Goal: Task Accomplishment & Management: Use online tool/utility

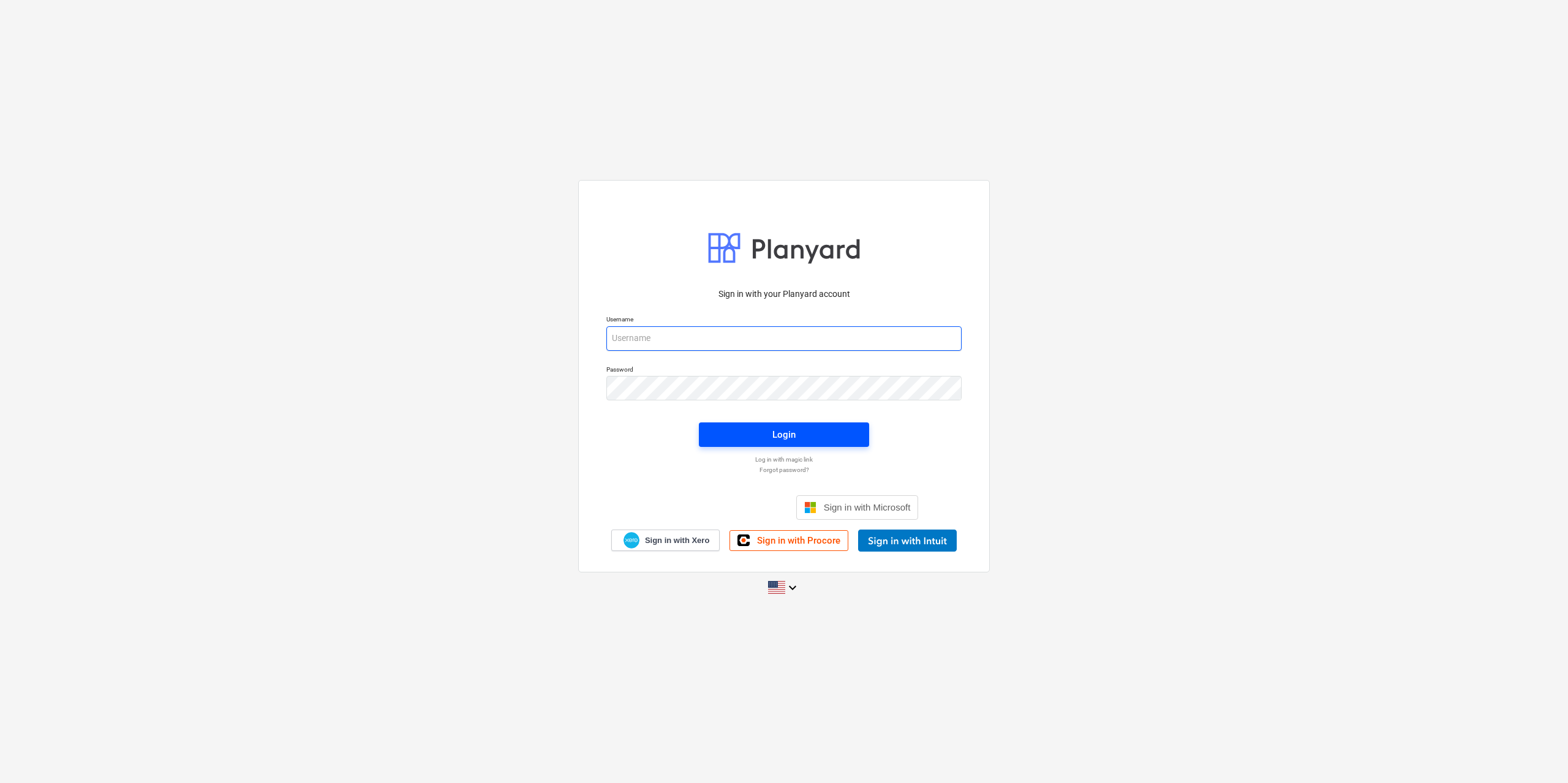
type input "[EMAIL_ADDRESS][DOMAIN_NAME]"
click at [826, 437] on span "Login" at bounding box center [784, 434] width 141 height 16
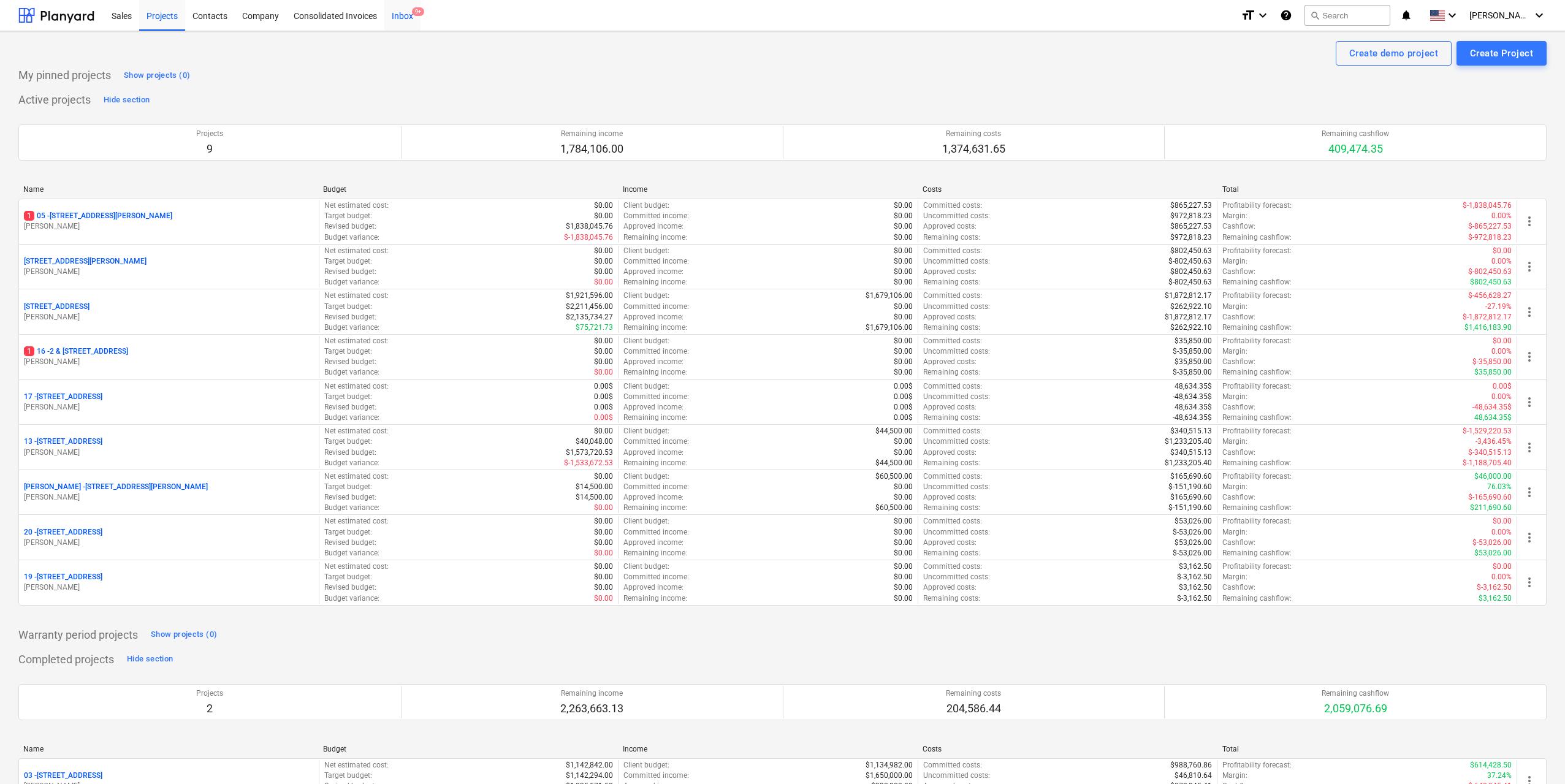
click at [397, 27] on div "Inbox 9+" at bounding box center [402, 15] width 36 height 31
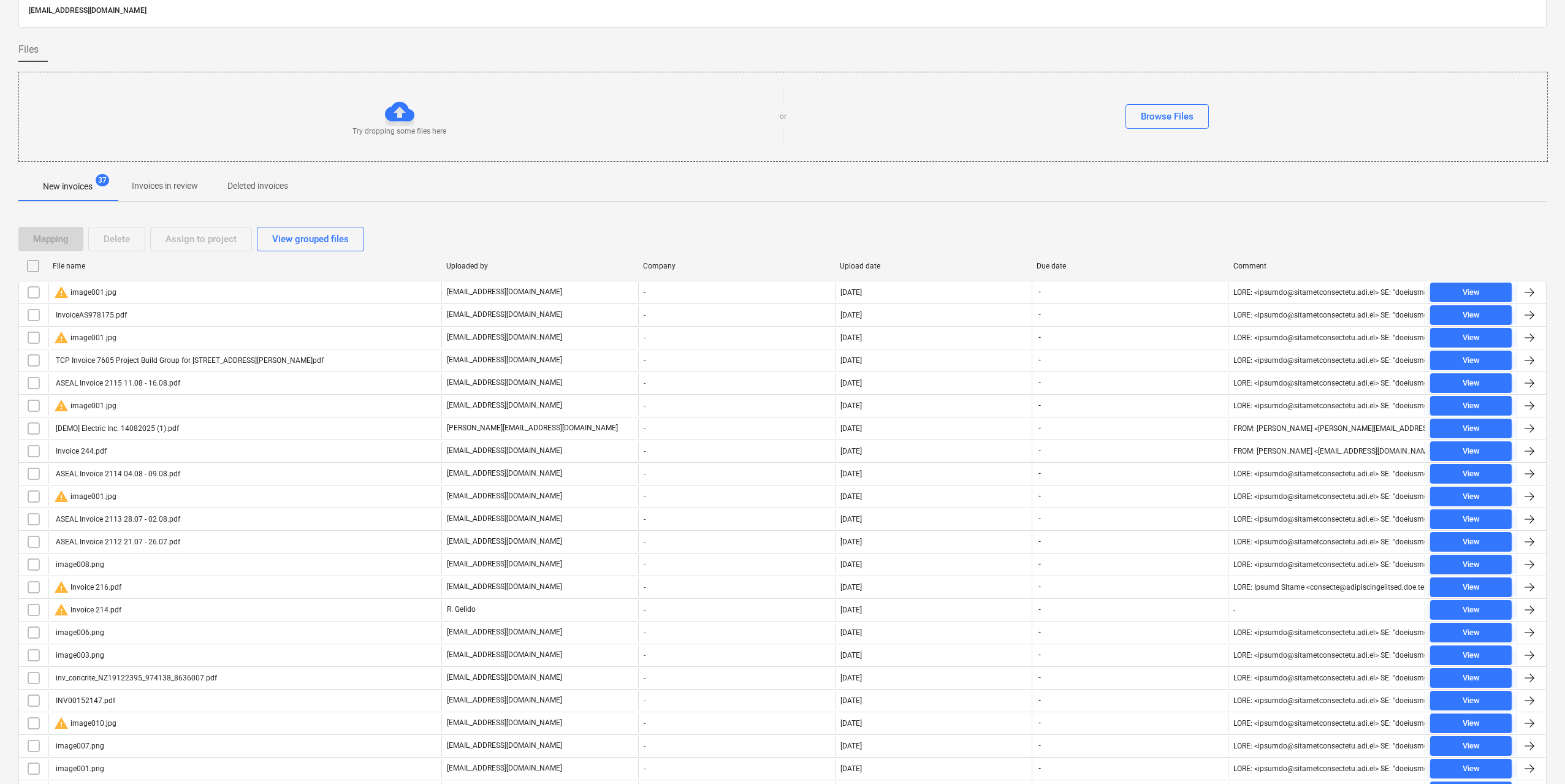
scroll to position [11, 0]
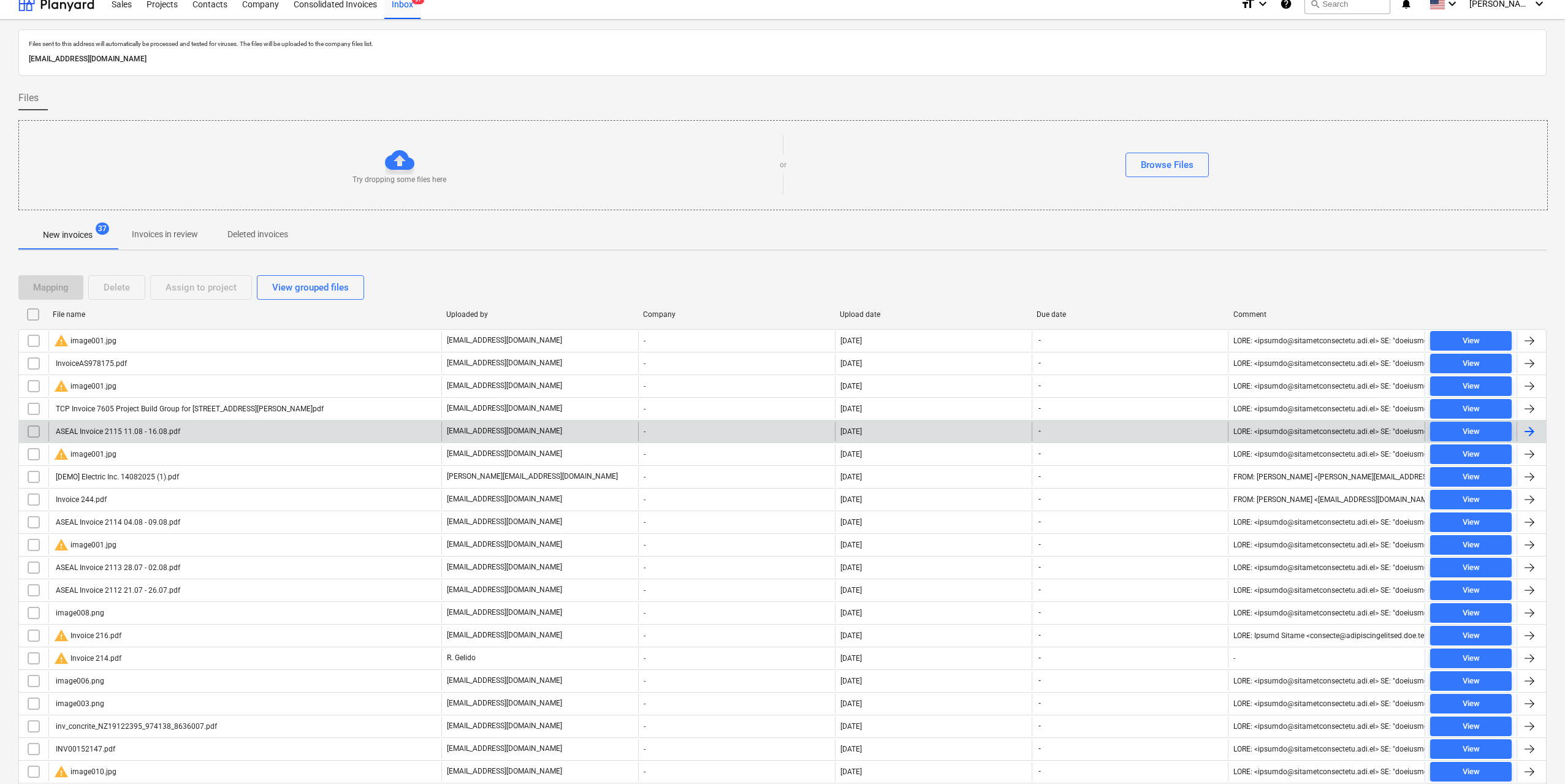
click at [153, 425] on div "ASEAL Invoice 2115 11.08 - 16.08.pdf" at bounding box center [244, 431] width 393 height 20
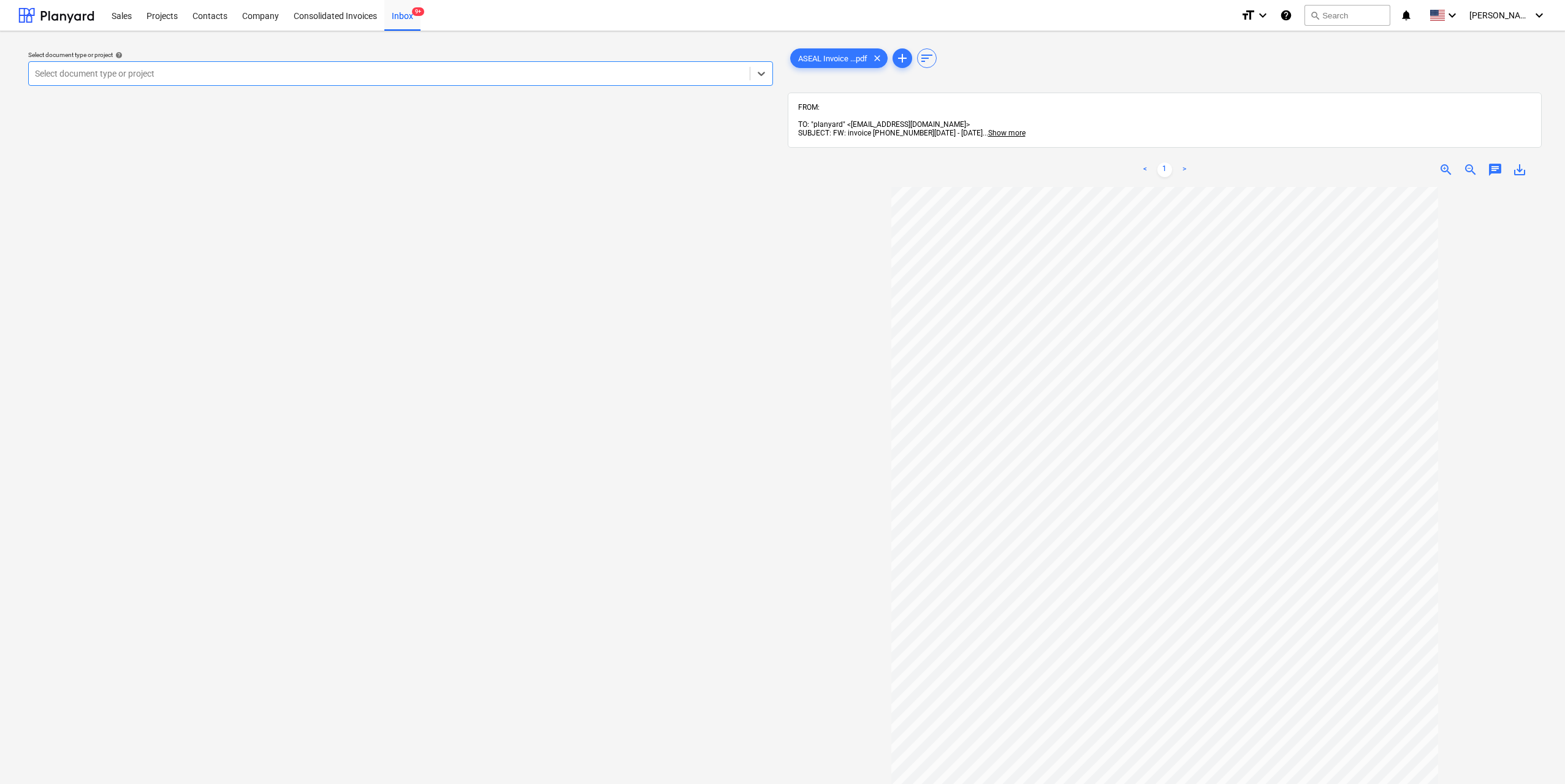
click at [639, 79] on div at bounding box center [389, 73] width 709 height 12
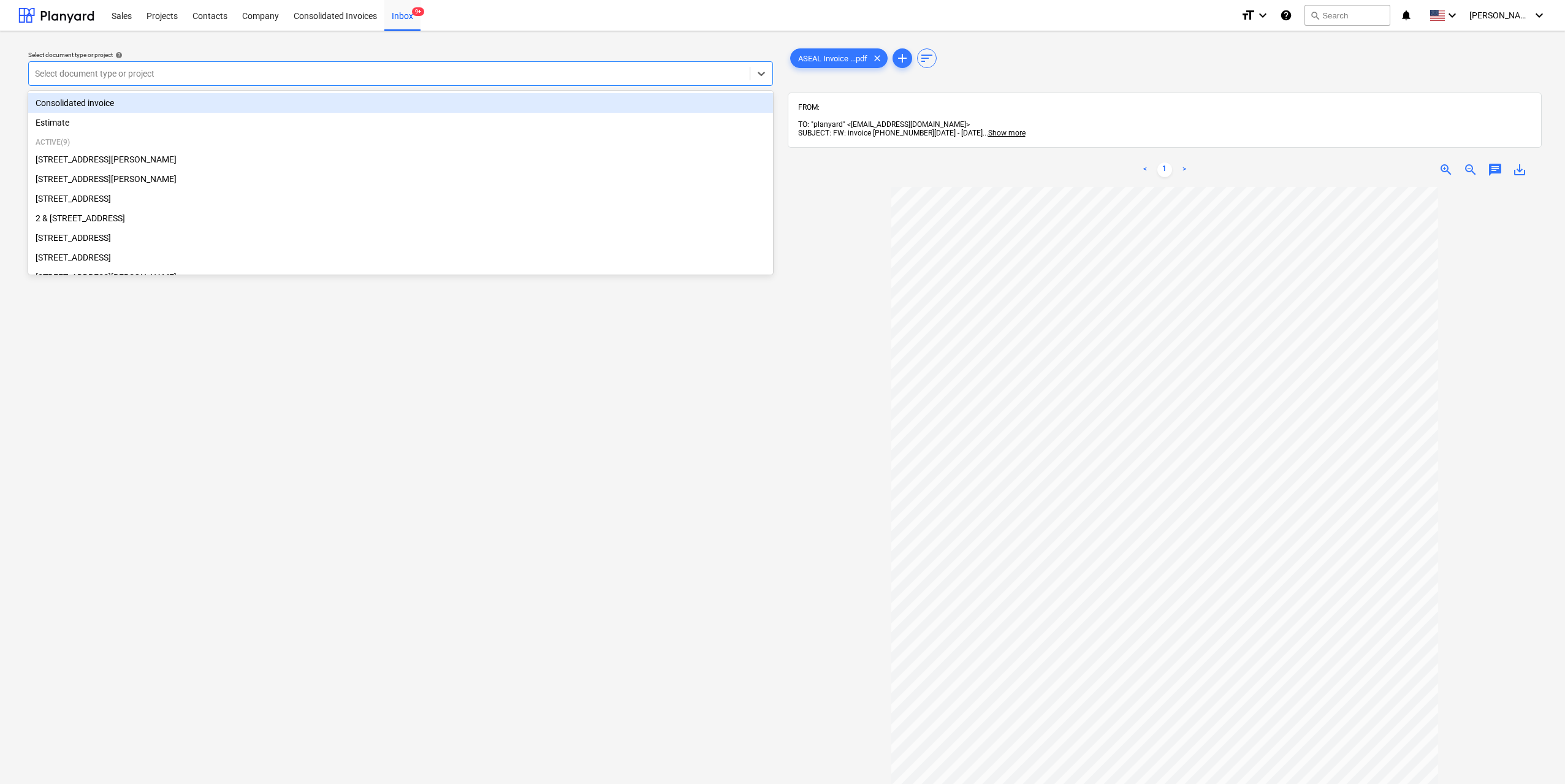
click at [178, 99] on div "Consolidated invoice" at bounding box center [400, 103] width 745 height 20
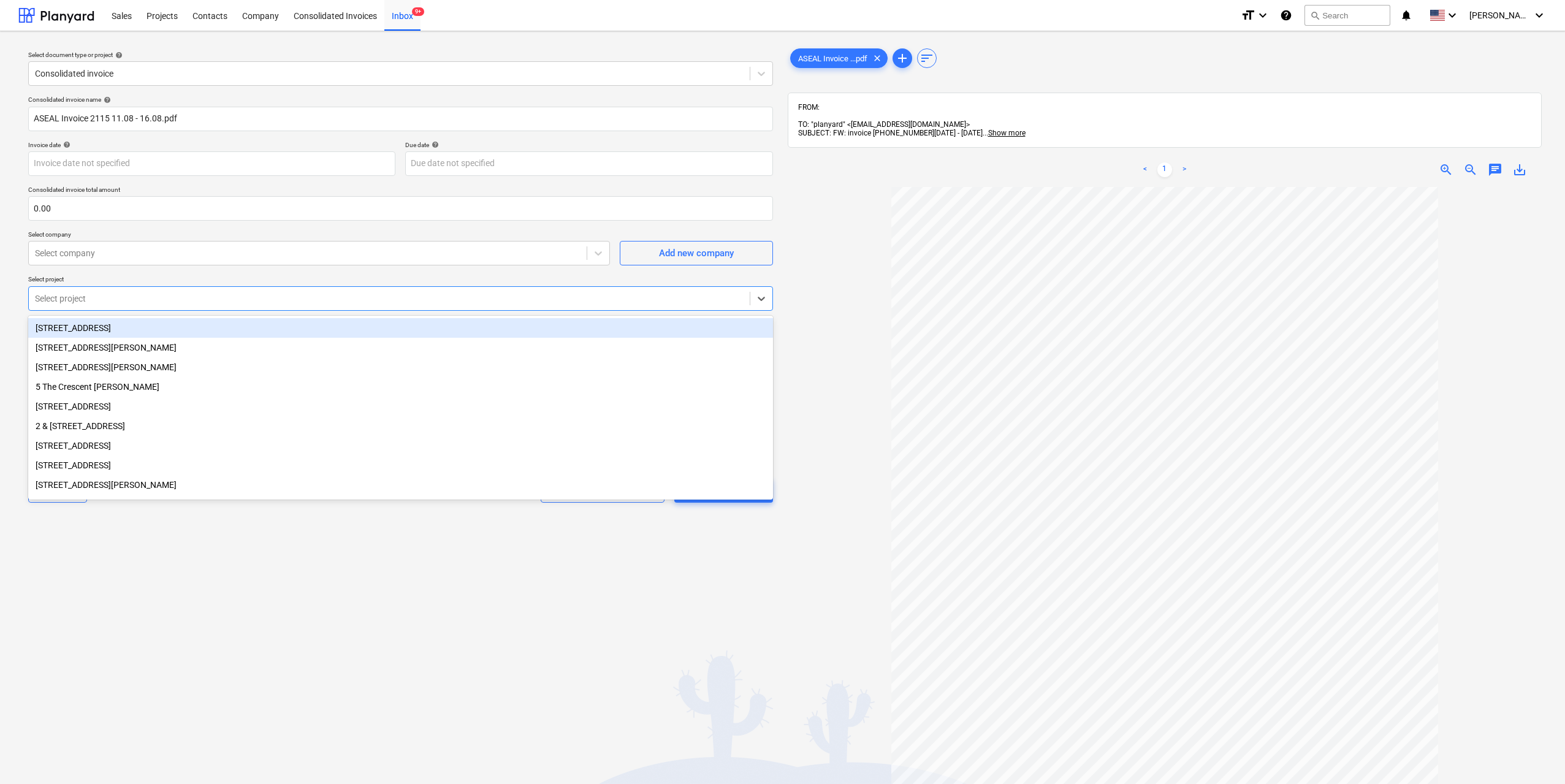
click at [297, 301] on div at bounding box center [389, 298] width 709 height 12
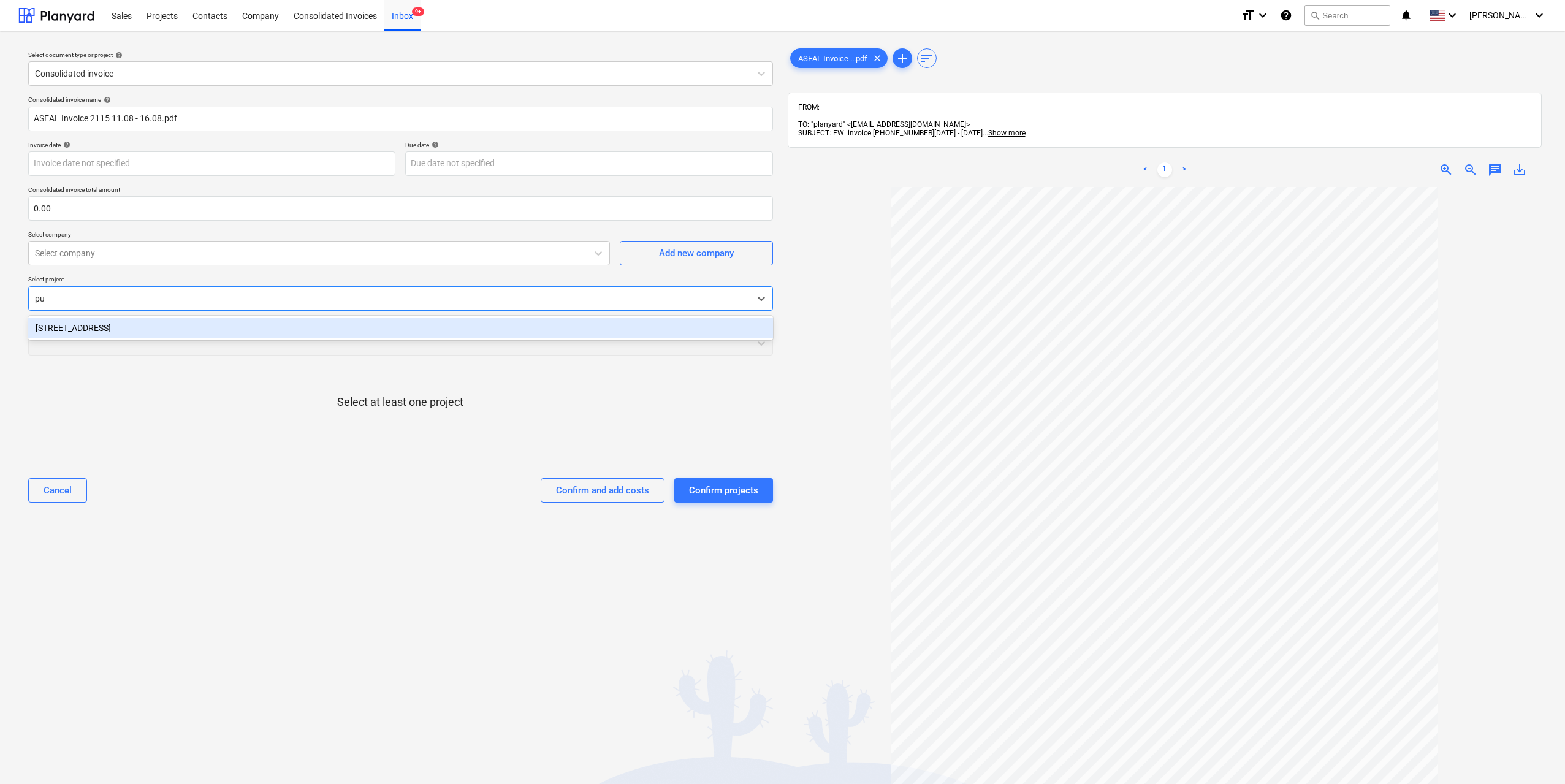
type input "put"
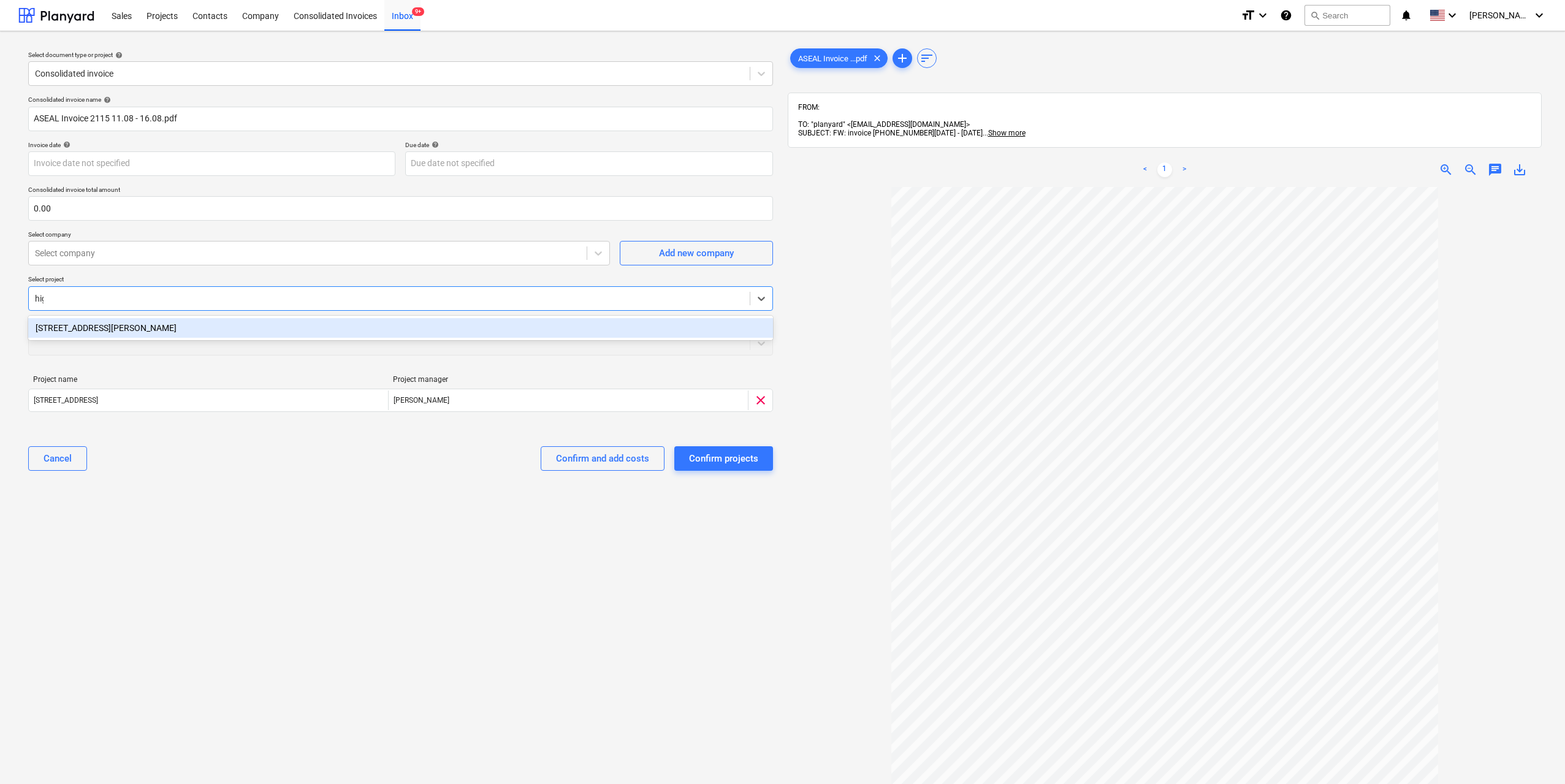
type input "high"
type input "glad"
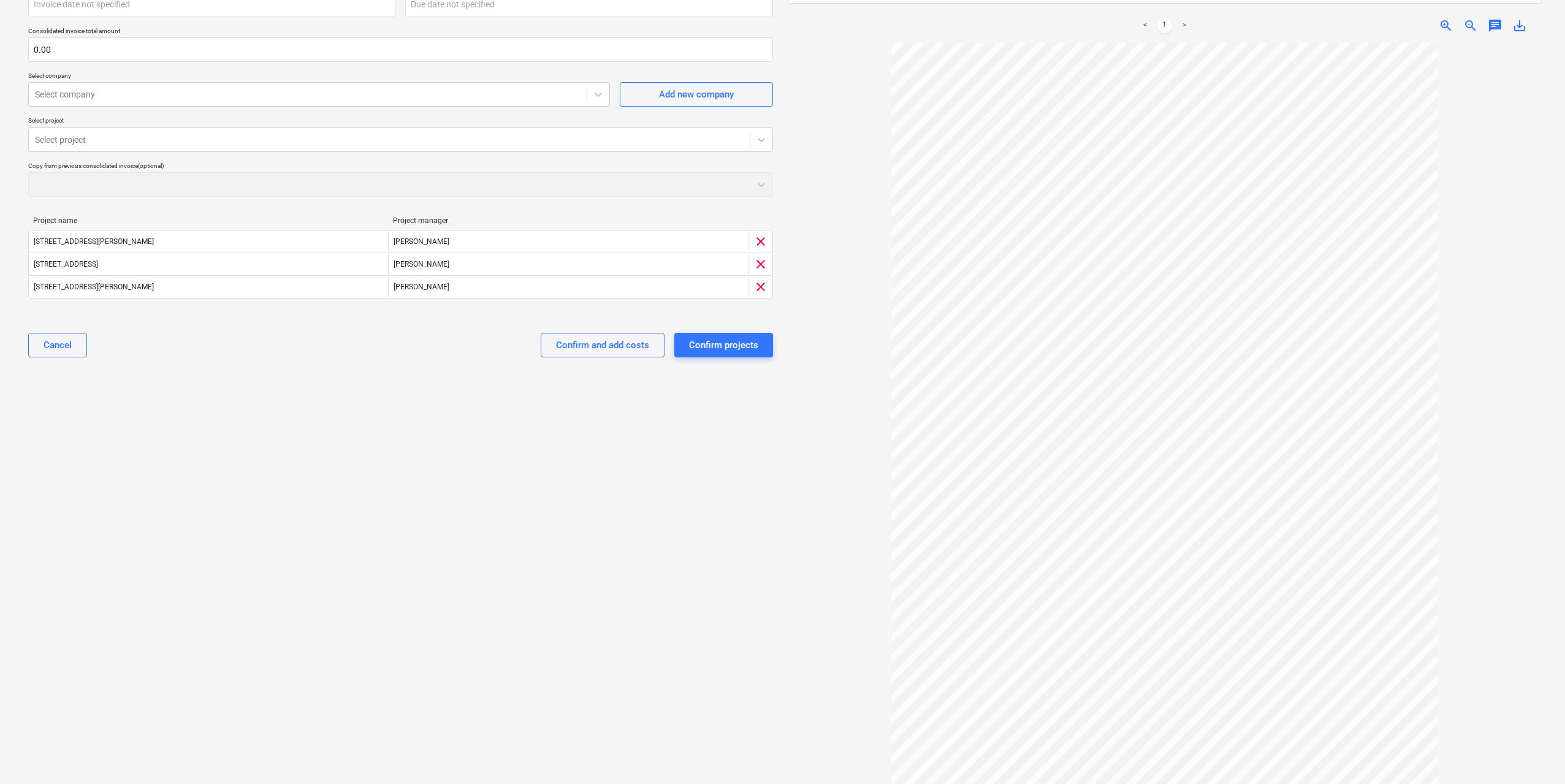
scroll to position [98, 0]
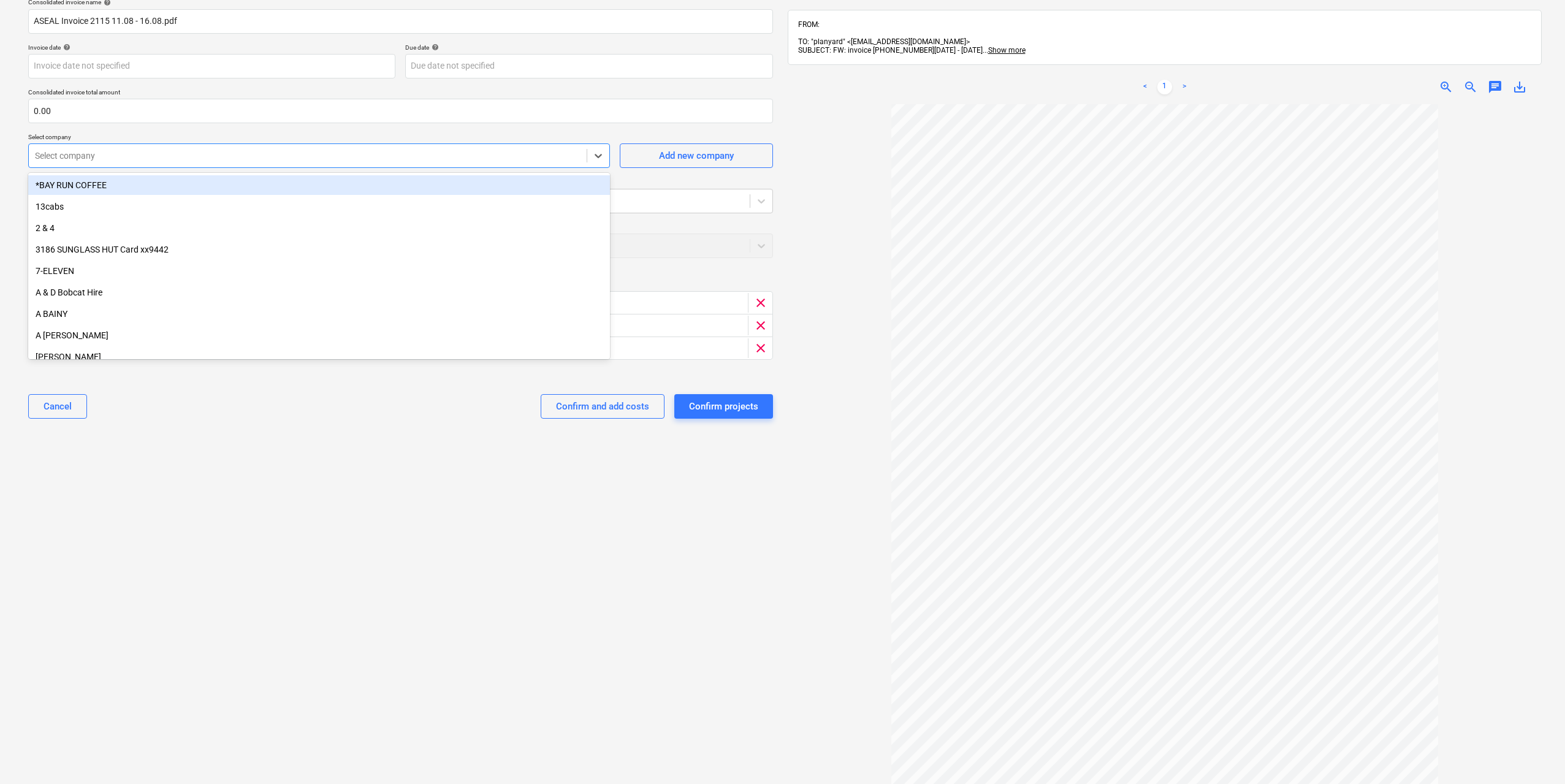
click at [312, 164] on div "Select company" at bounding box center [307, 156] width 558 height 17
type input "asea"
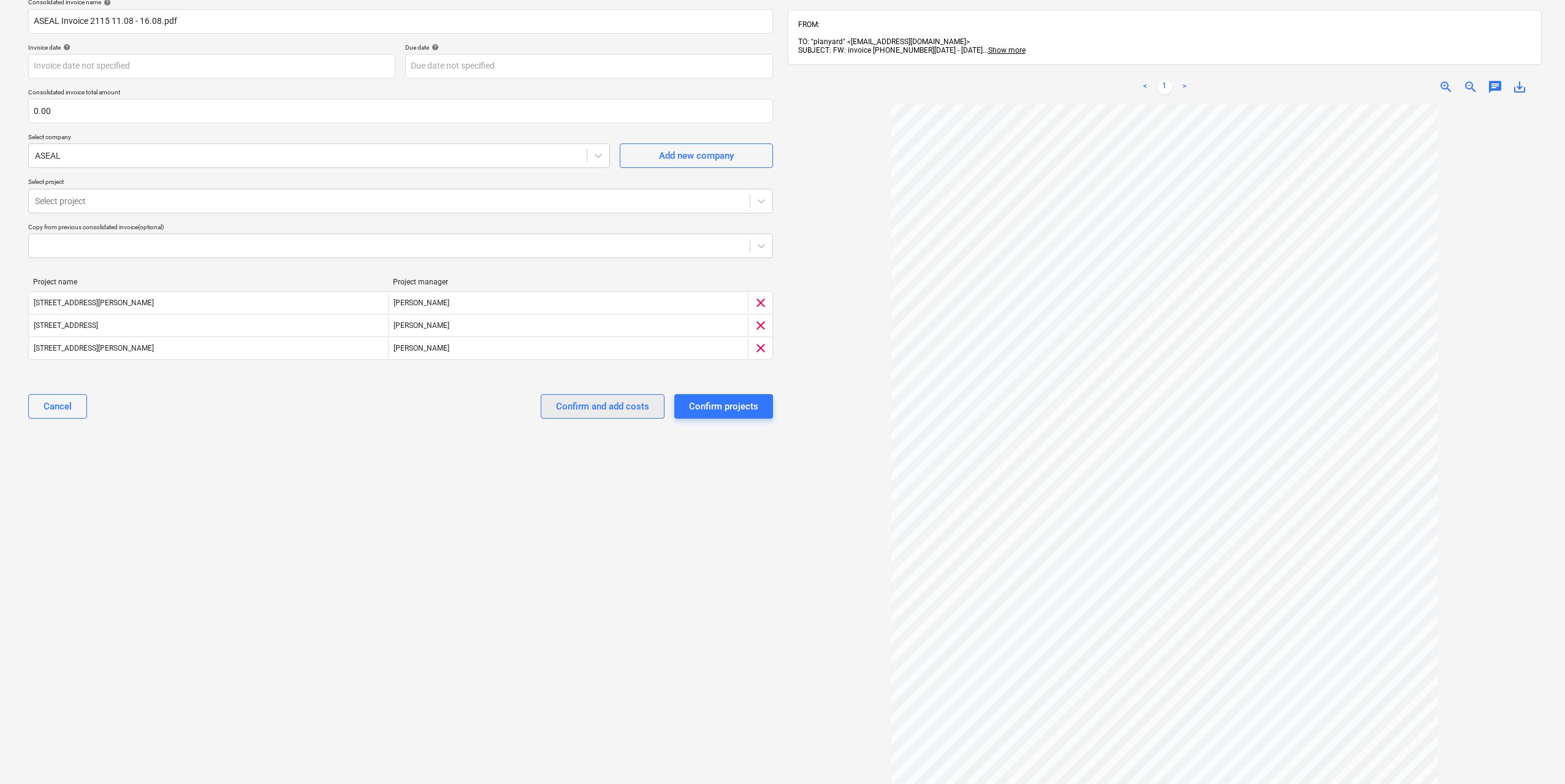
click at [595, 410] on div "Confirm and add costs" at bounding box center [603, 406] width 93 height 16
click at [180, 104] on input "text" at bounding box center [400, 110] width 745 height 25
type input "3,000.00"
click at [663, 524] on div "Select document type or project help Consolidated invoice Consolidated invoice …" at bounding box center [401, 389] width 764 height 892
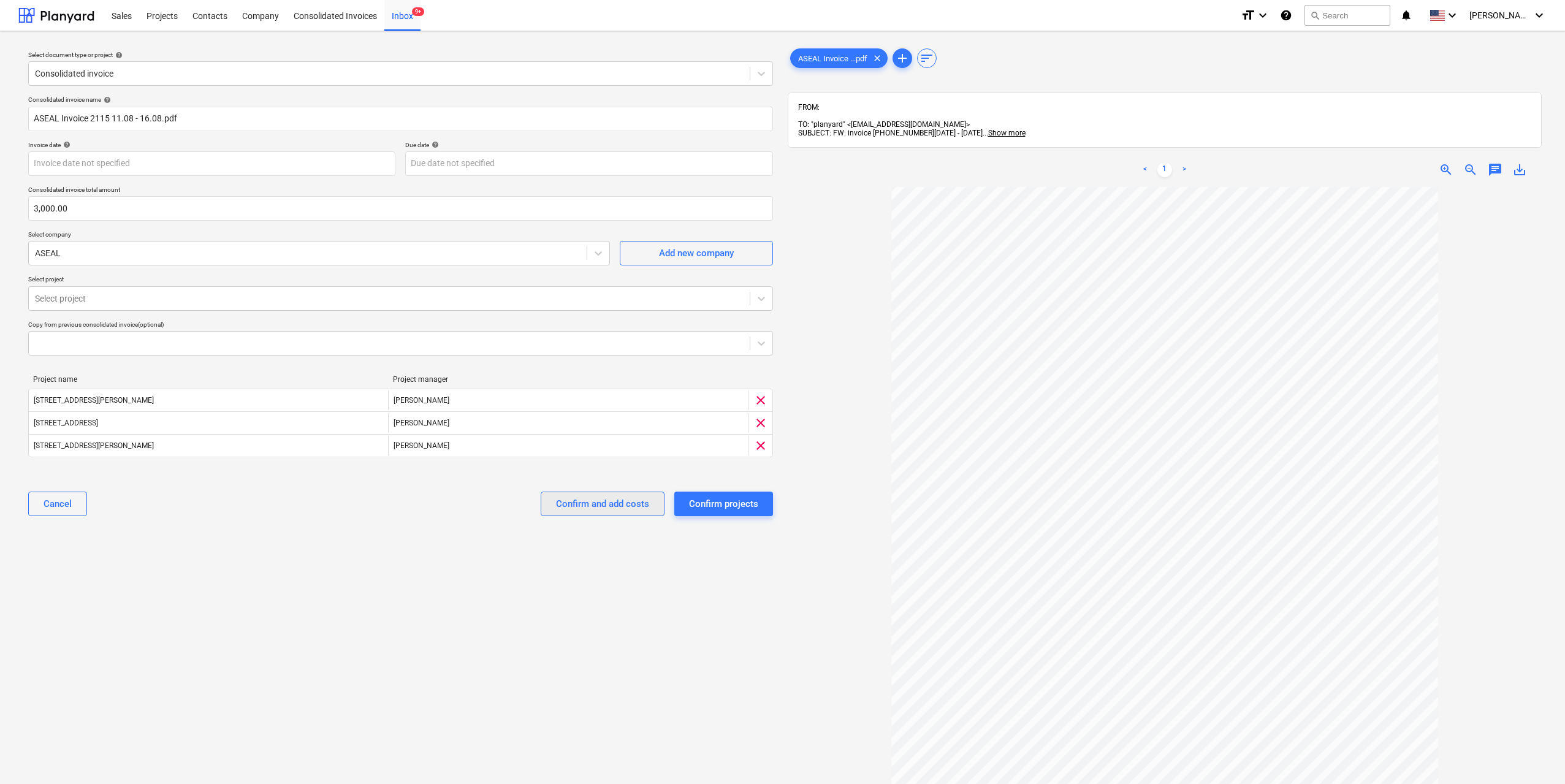
click at [600, 501] on div "Confirm and add costs" at bounding box center [603, 503] width 93 height 16
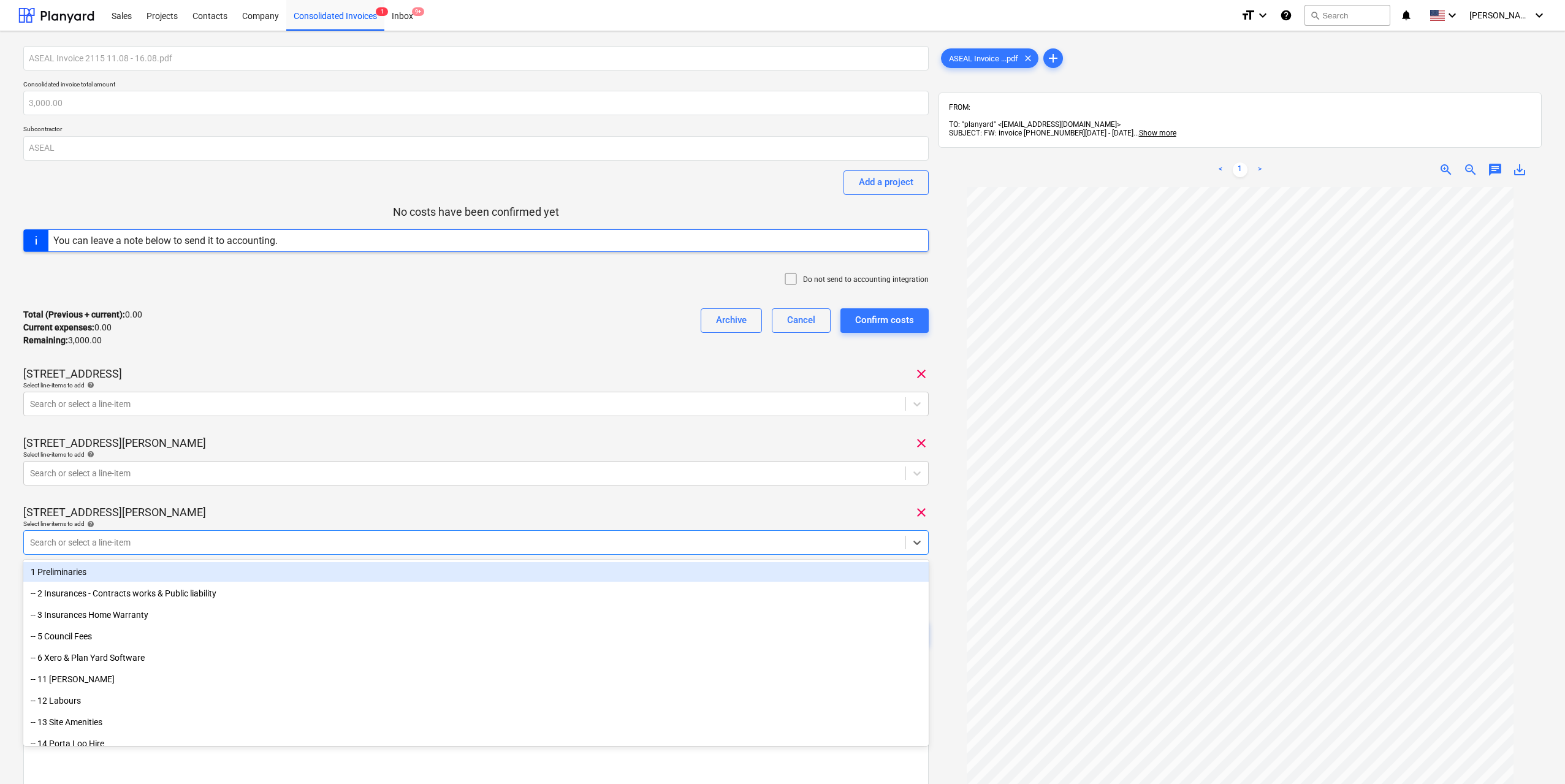
click at [257, 549] on div "Search or select a line-item" at bounding box center [465, 542] width 882 height 17
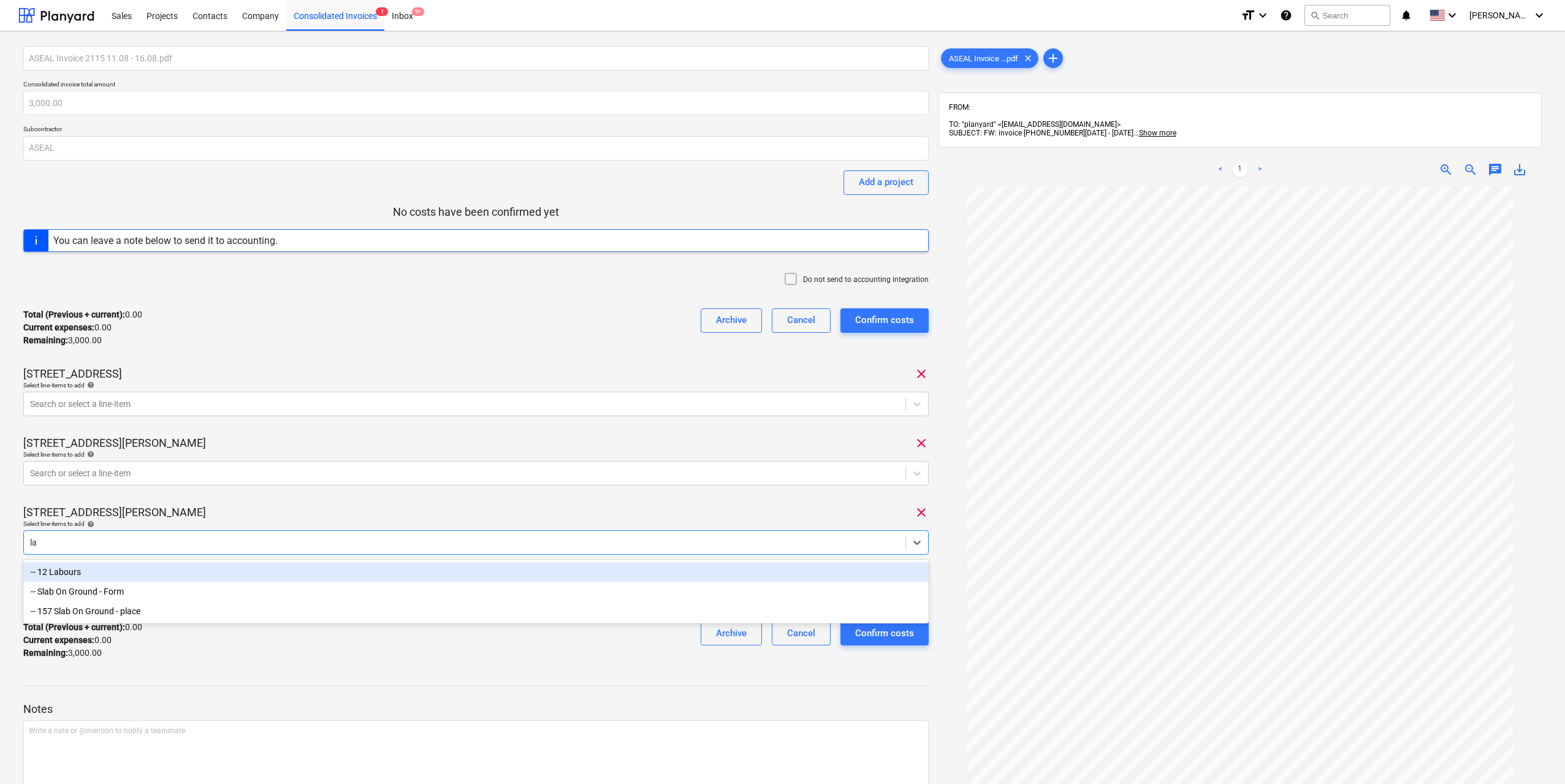
type input "l"
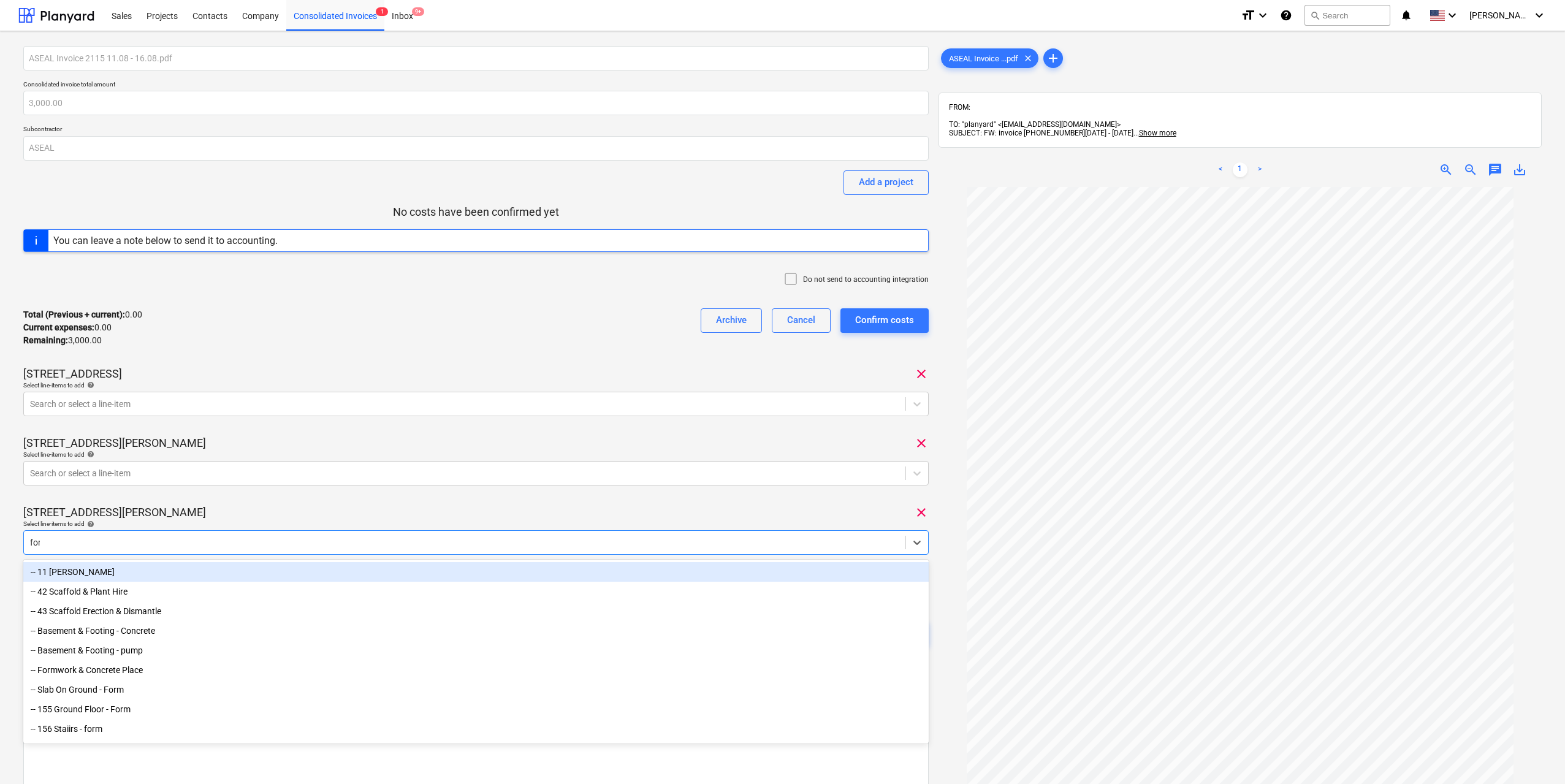
type input "fore"
click at [184, 470] on div at bounding box center [464, 473] width 869 height 12
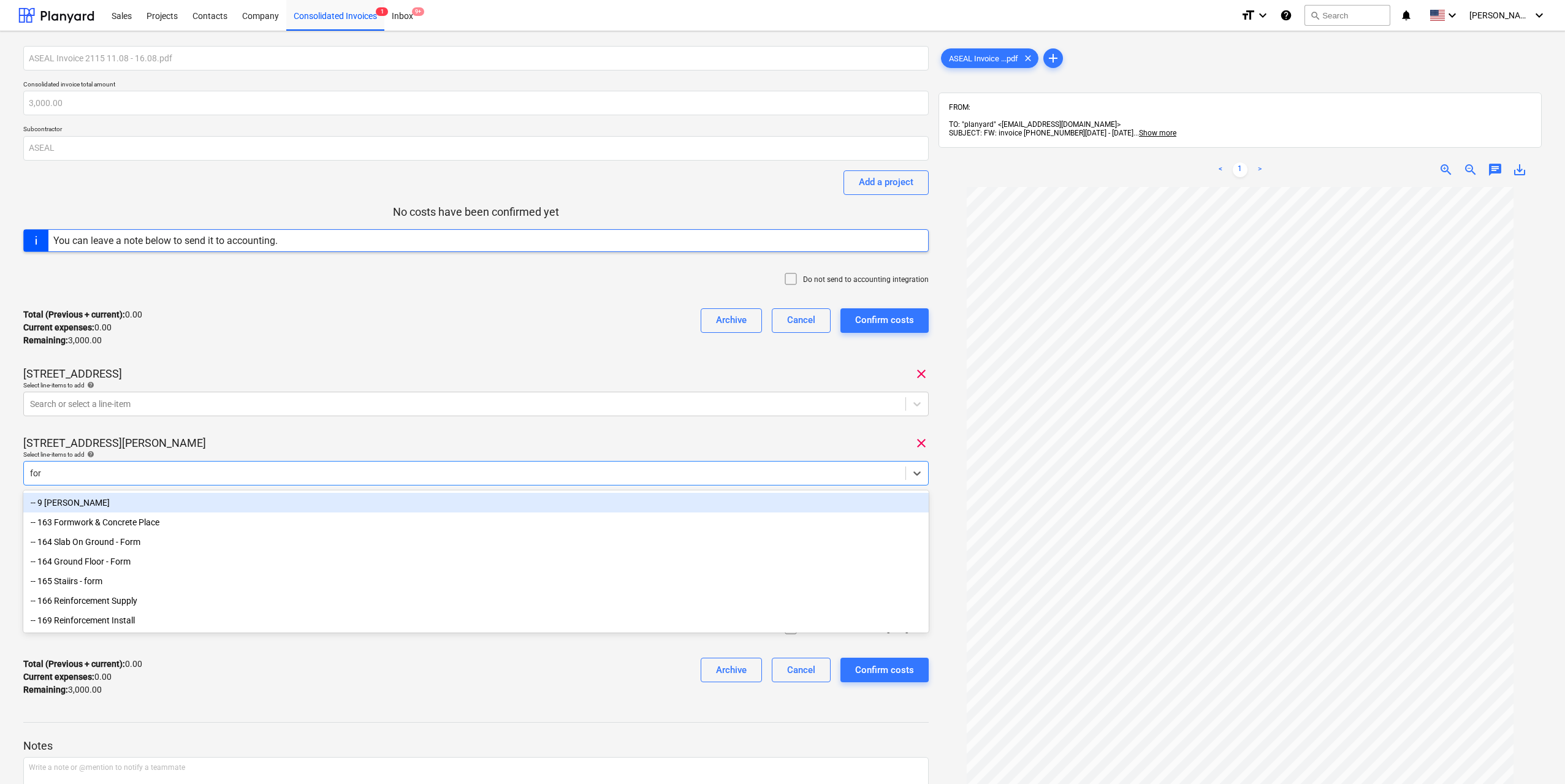
type input "fore"
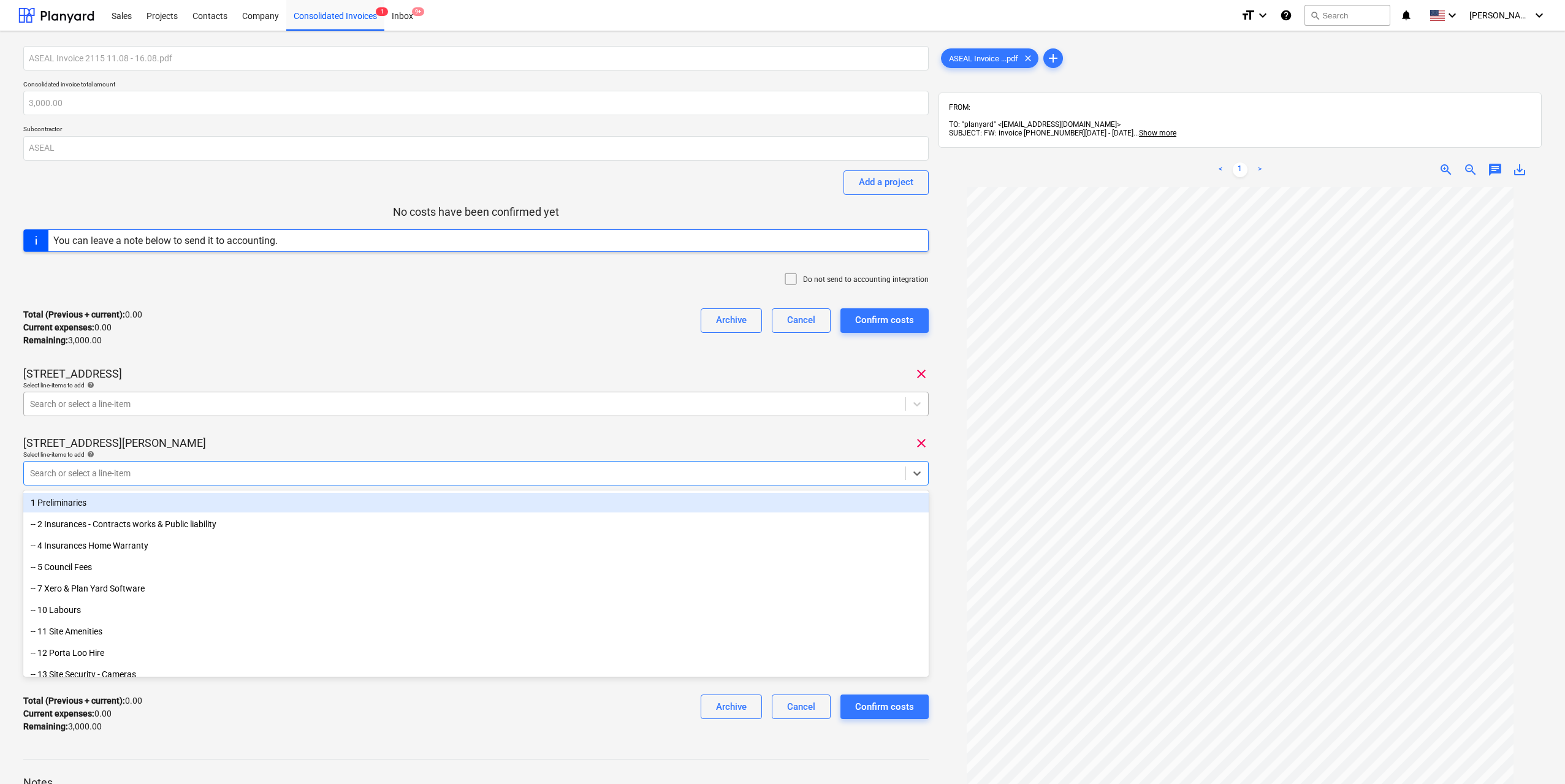
click at [186, 409] on div at bounding box center [464, 404] width 869 height 12
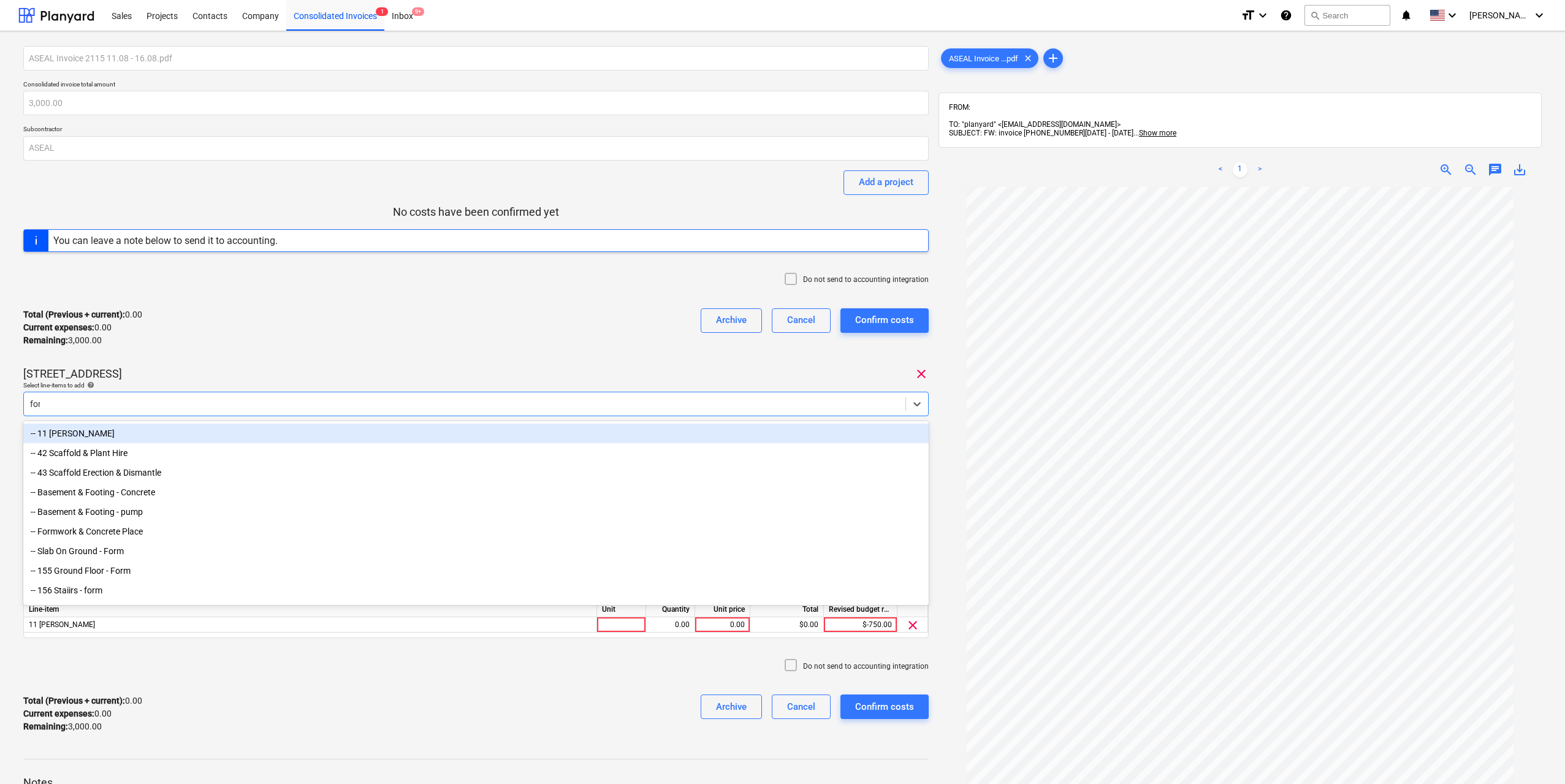
type input "fore"
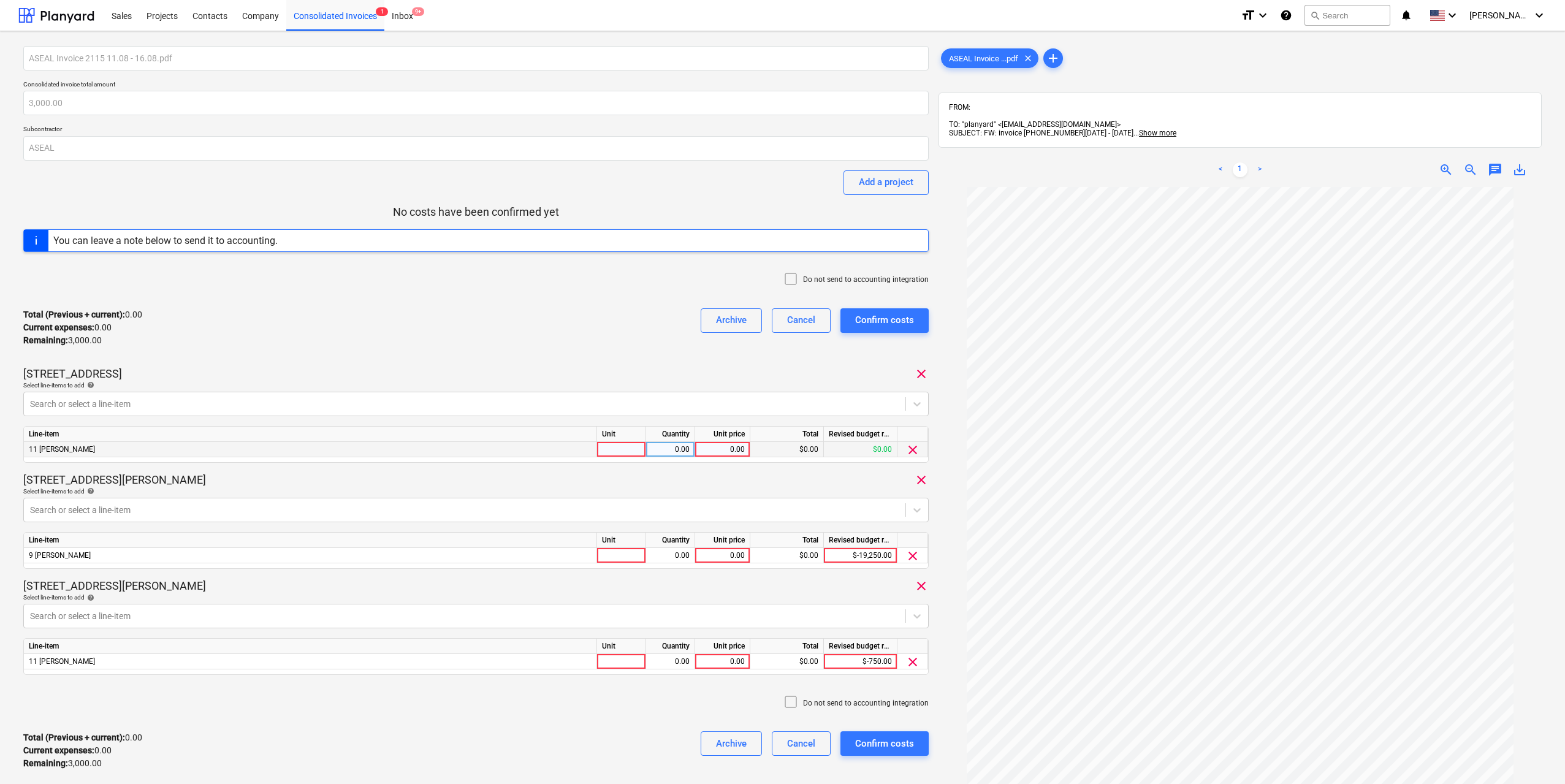
click at [641, 449] on div at bounding box center [622, 449] width 49 height 15
click at [637, 560] on div at bounding box center [622, 555] width 49 height 15
click at [643, 667] on div at bounding box center [622, 661] width 49 height 15
type input "1"
click at [679, 670] on div "Line-item Unit Quantity Unit price Total Revised budget remaining 11 [PERSON_NA…" at bounding box center [476, 656] width 905 height 37
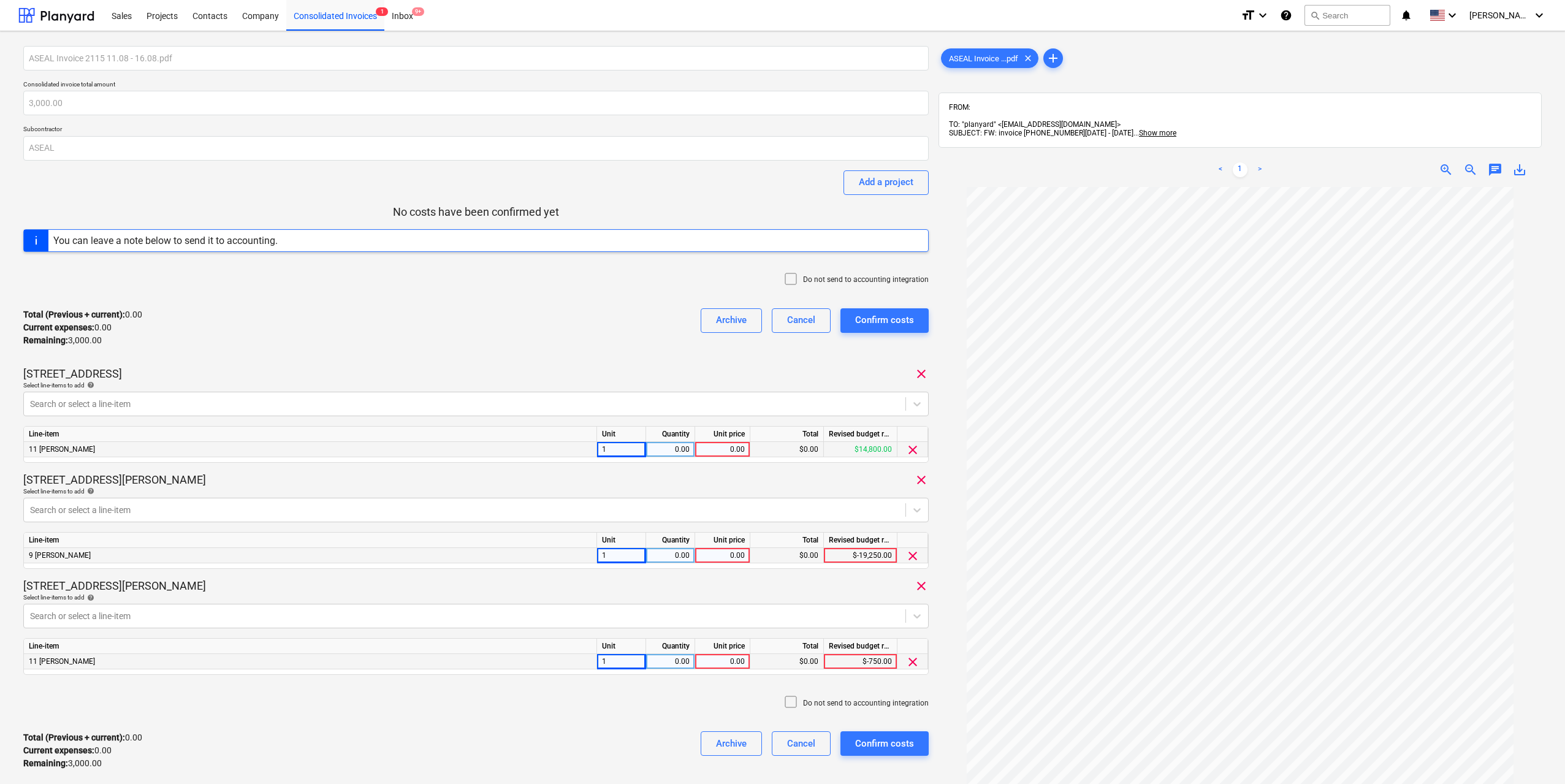
click at [679, 665] on div "0.00" at bounding box center [670, 661] width 39 height 15
type input "1"
click at [921, 373] on span "clear" at bounding box center [921, 373] width 15 height 15
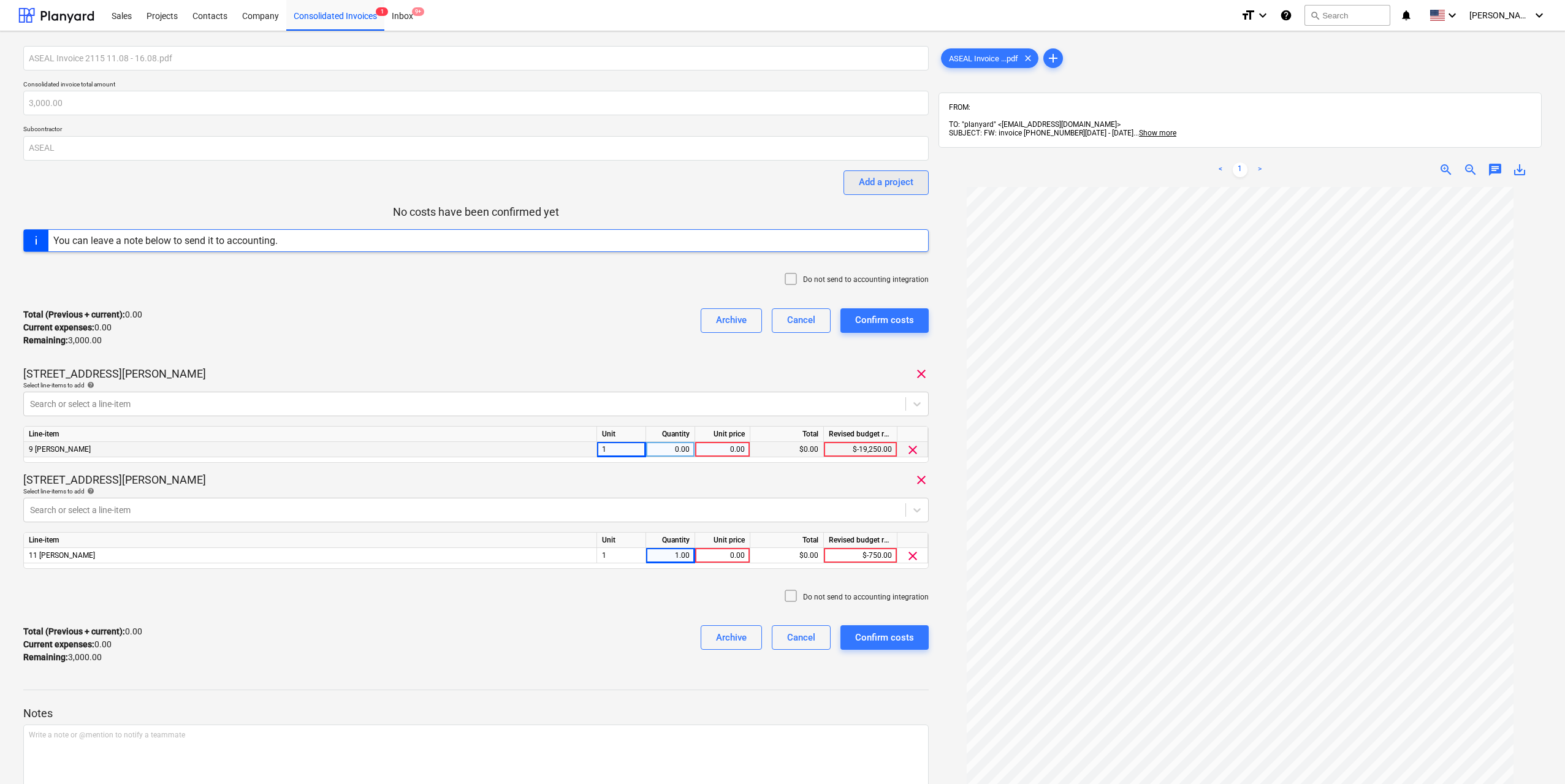
click at [898, 179] on div "Add a project" at bounding box center [886, 182] width 55 height 16
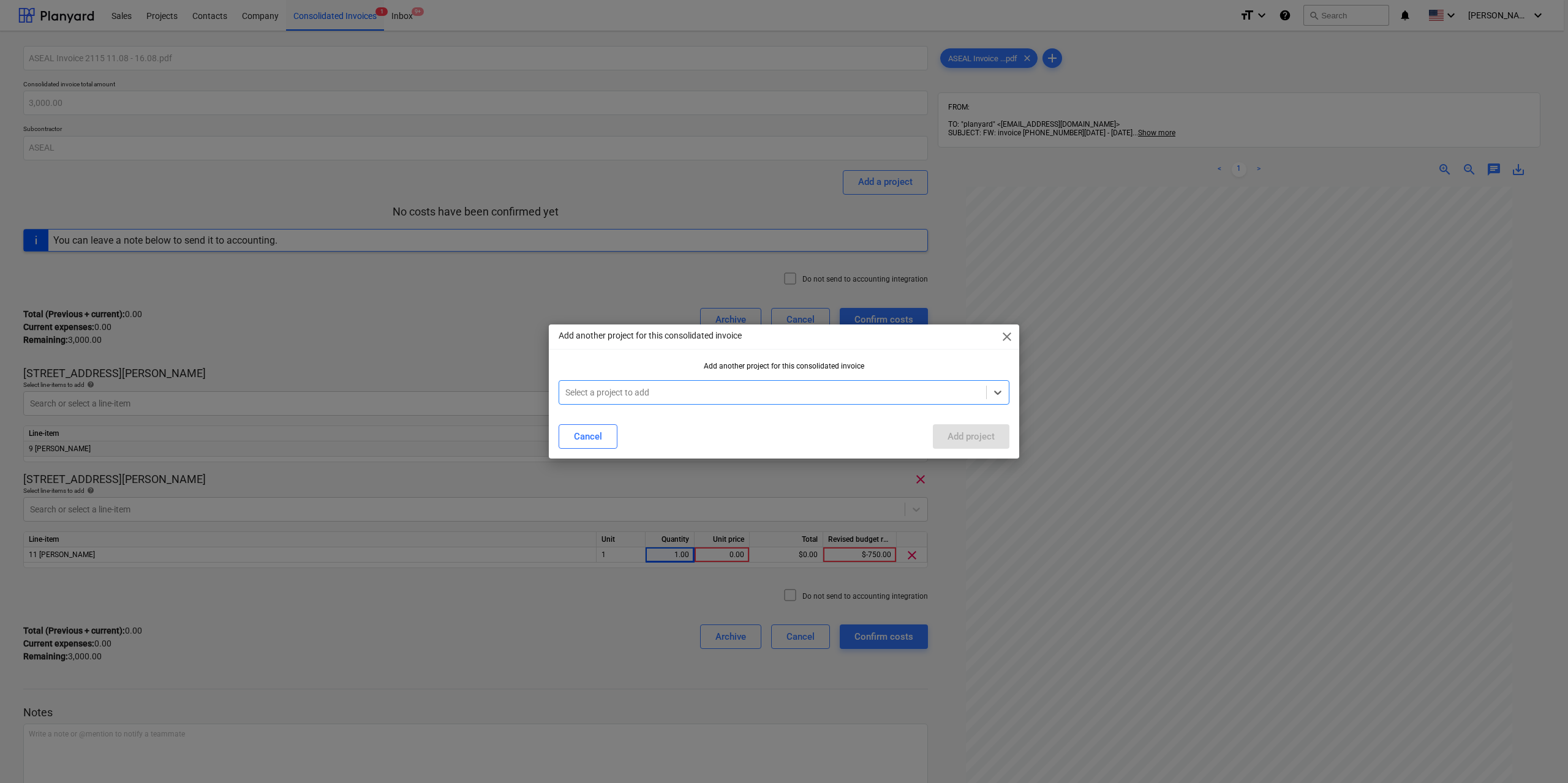
click at [650, 398] on div at bounding box center [773, 392] width 415 height 12
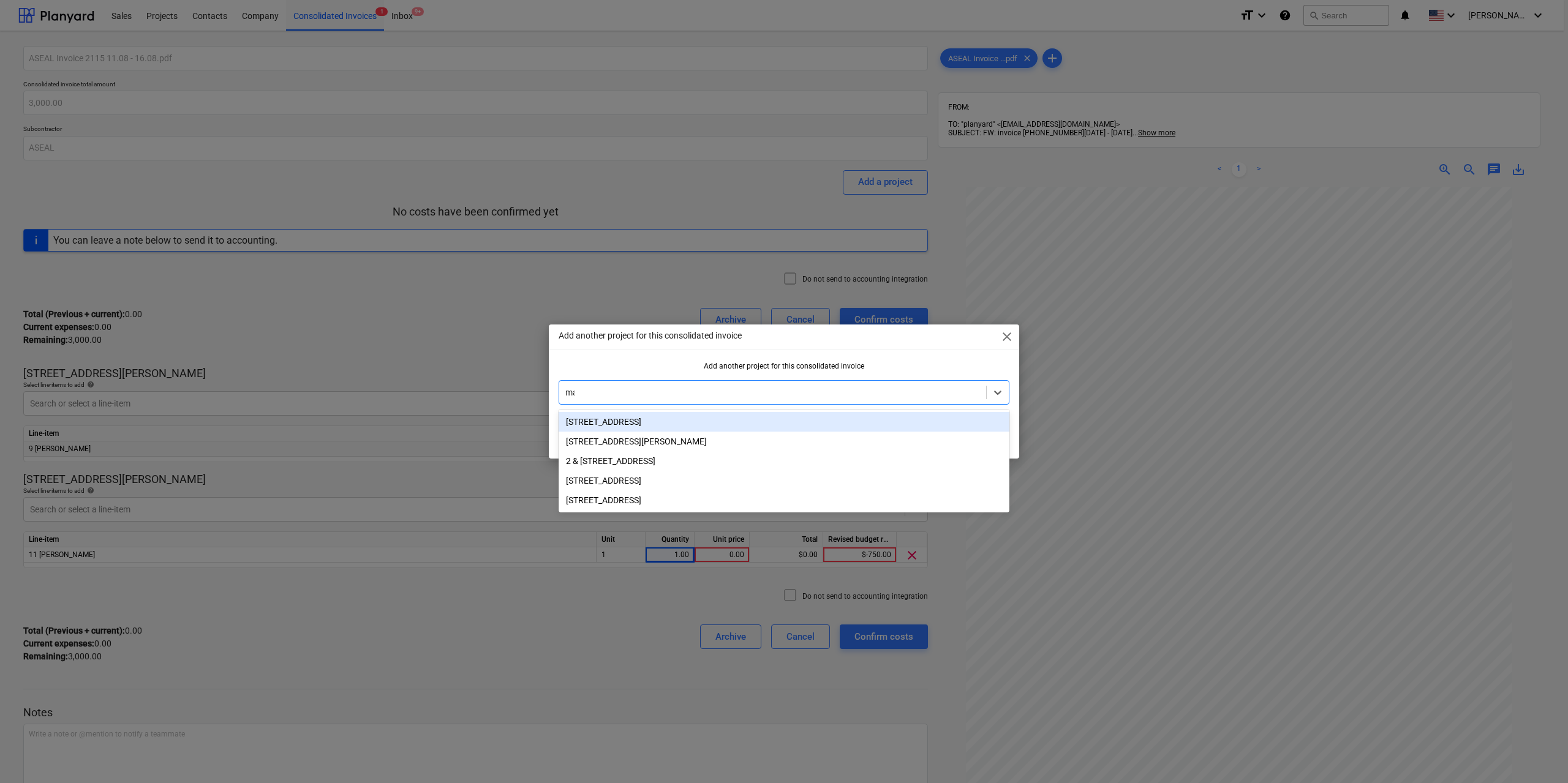
type input "mar"
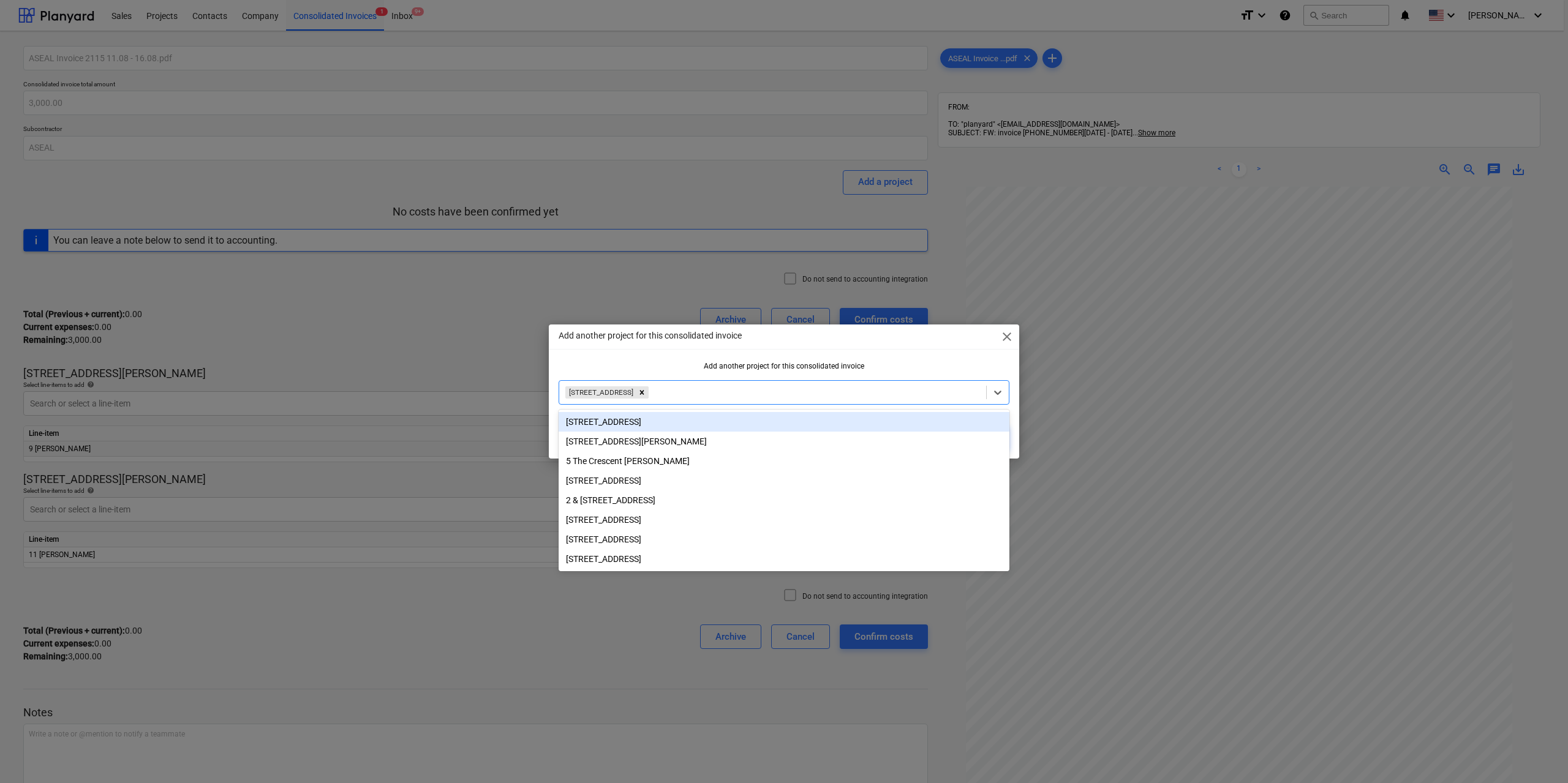
click at [897, 344] on div "Add another project for this consolidated invoice close" at bounding box center [784, 337] width 471 height 25
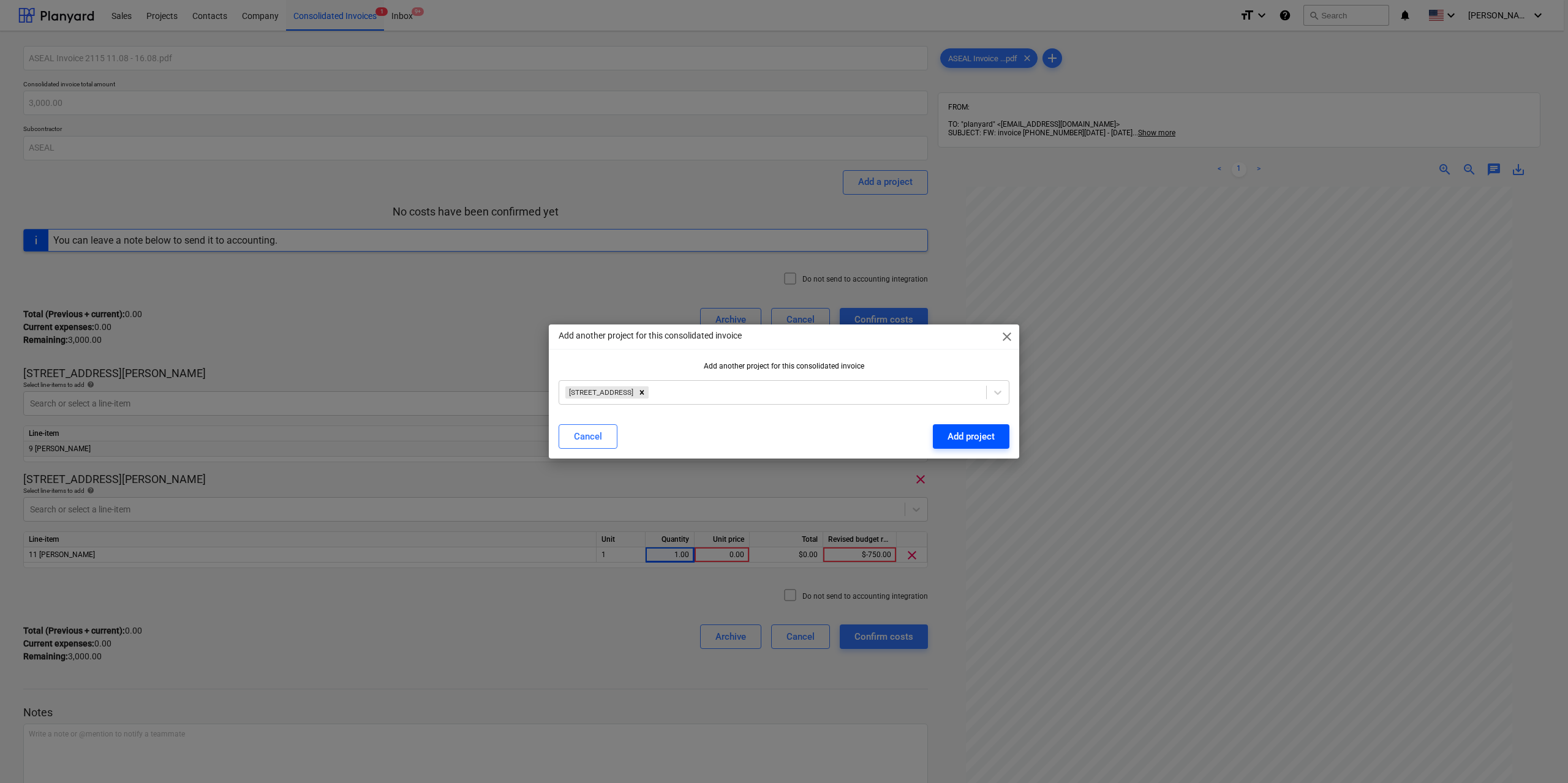
click at [974, 437] on div "Add project" at bounding box center [971, 436] width 47 height 16
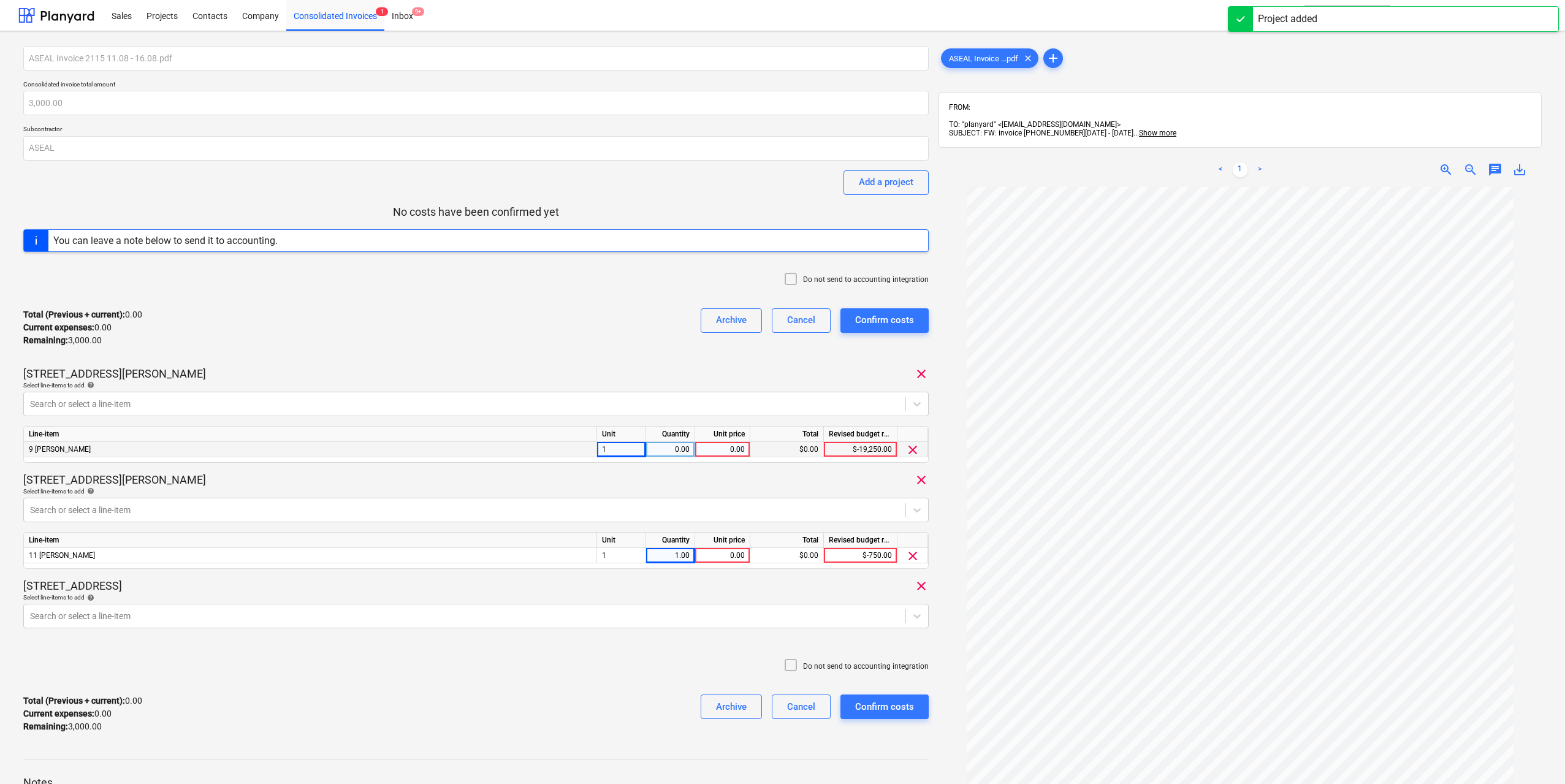
click at [590, 625] on body "Sales Projects Contacts Company Consolidated Invoices 1 Inbox 9+ format_size ke…" at bounding box center [782, 392] width 1565 height 784
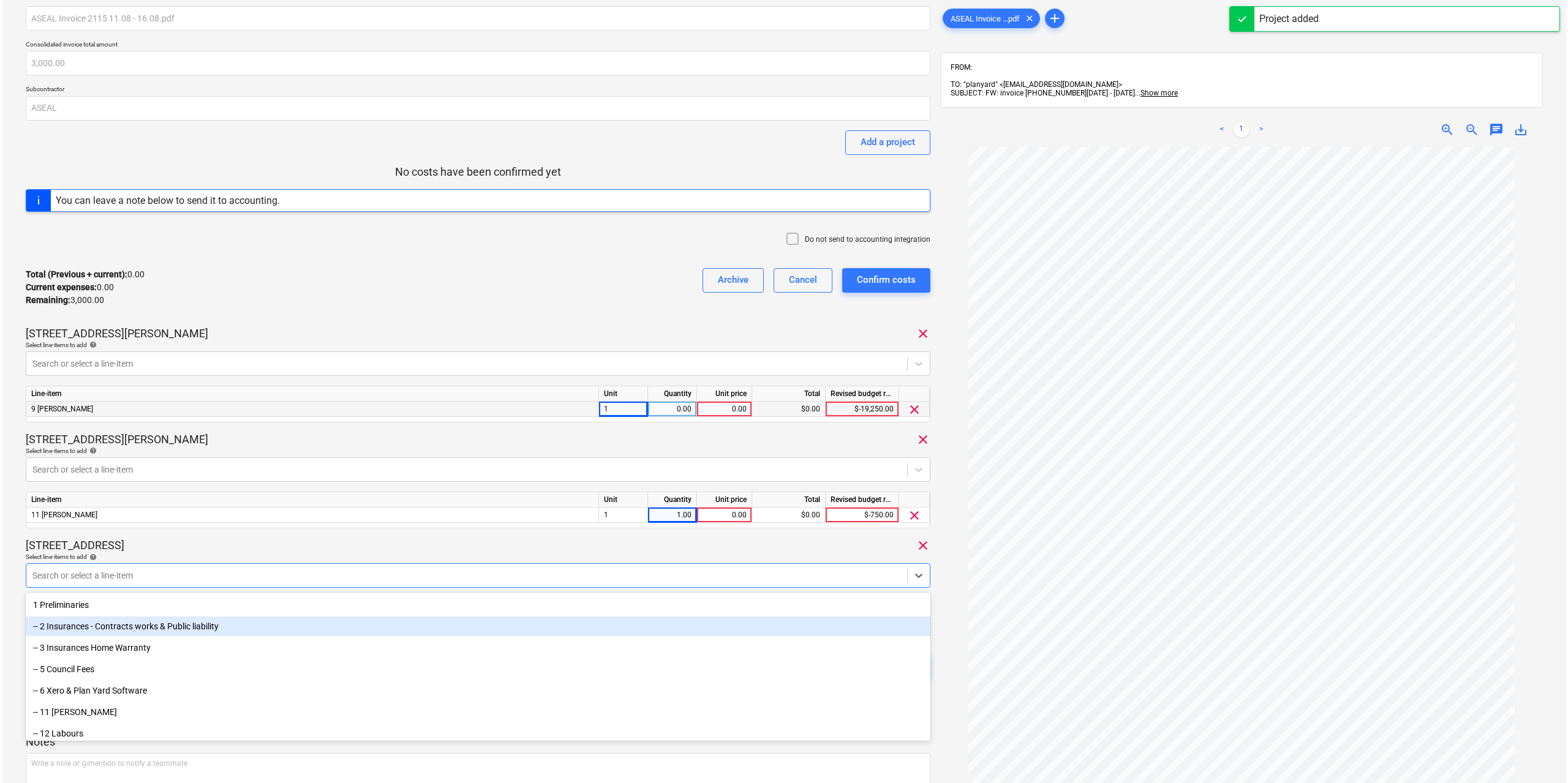
scroll to position [41, 0]
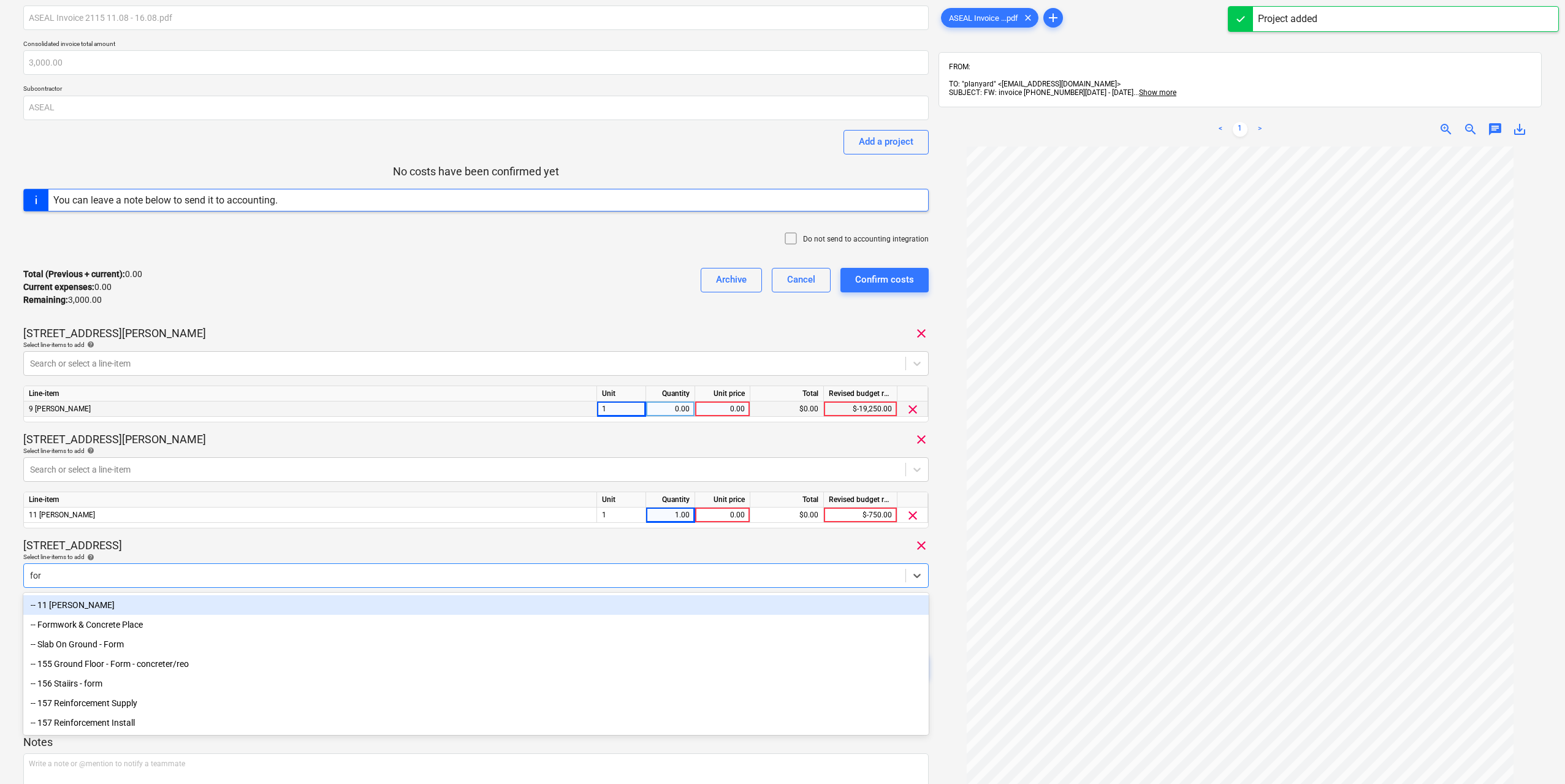
type input "fore"
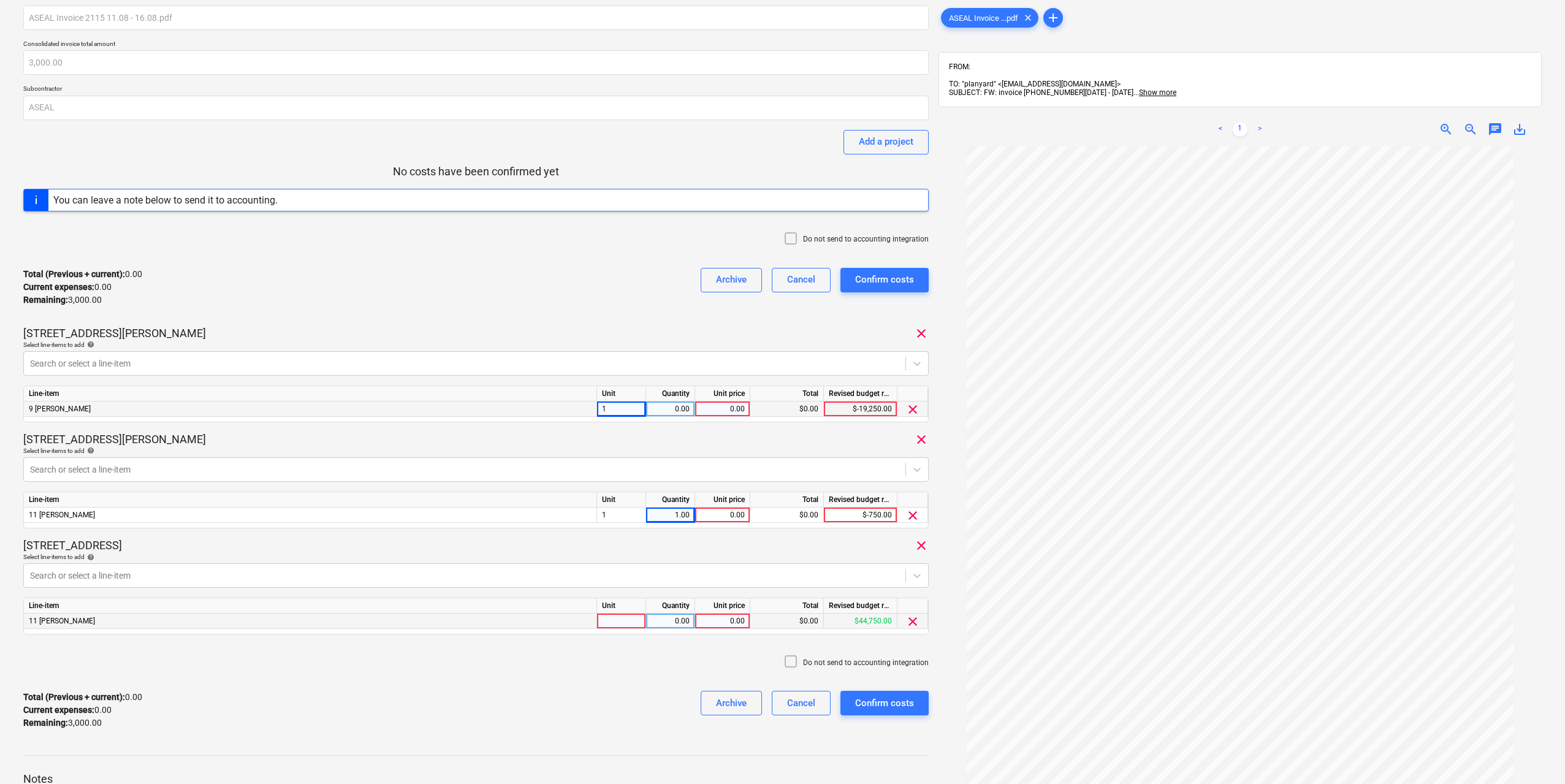
click at [622, 618] on div at bounding box center [622, 621] width 49 height 15
click at [660, 621] on div "0.00" at bounding box center [670, 621] width 39 height 15
type input "1"
click at [766, 626] on div "$0.00" at bounding box center [787, 621] width 74 height 15
click at [730, 624] on div "0.00" at bounding box center [723, 621] width 44 height 15
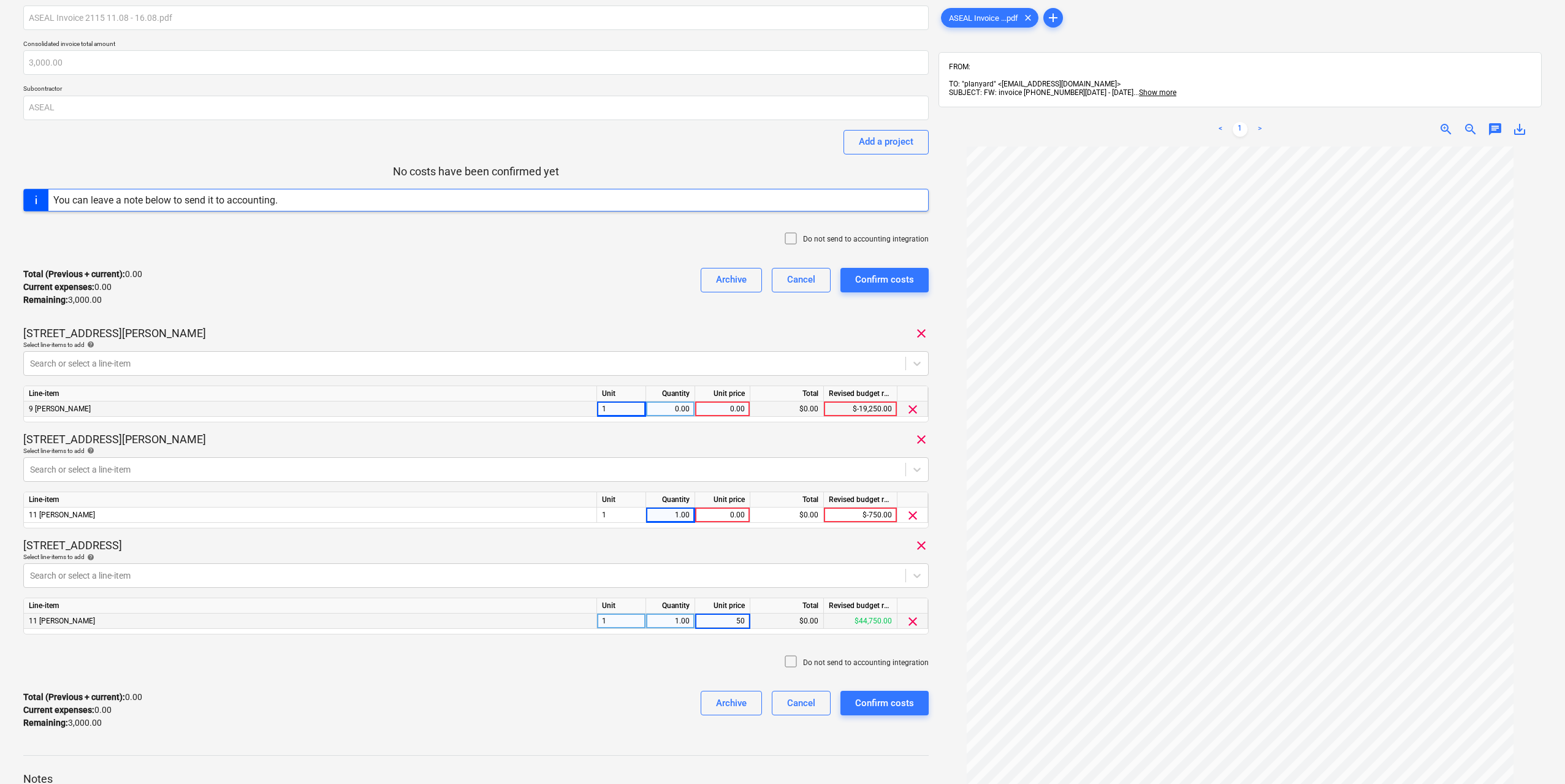
type input "500"
click at [615, 679] on div "Do not send to accounting integration" at bounding box center [476, 663] width 905 height 37
click at [679, 411] on div "0.00" at bounding box center [670, 409] width 39 height 15
type input "1"
click at [726, 411] on div "0.00" at bounding box center [723, 409] width 44 height 15
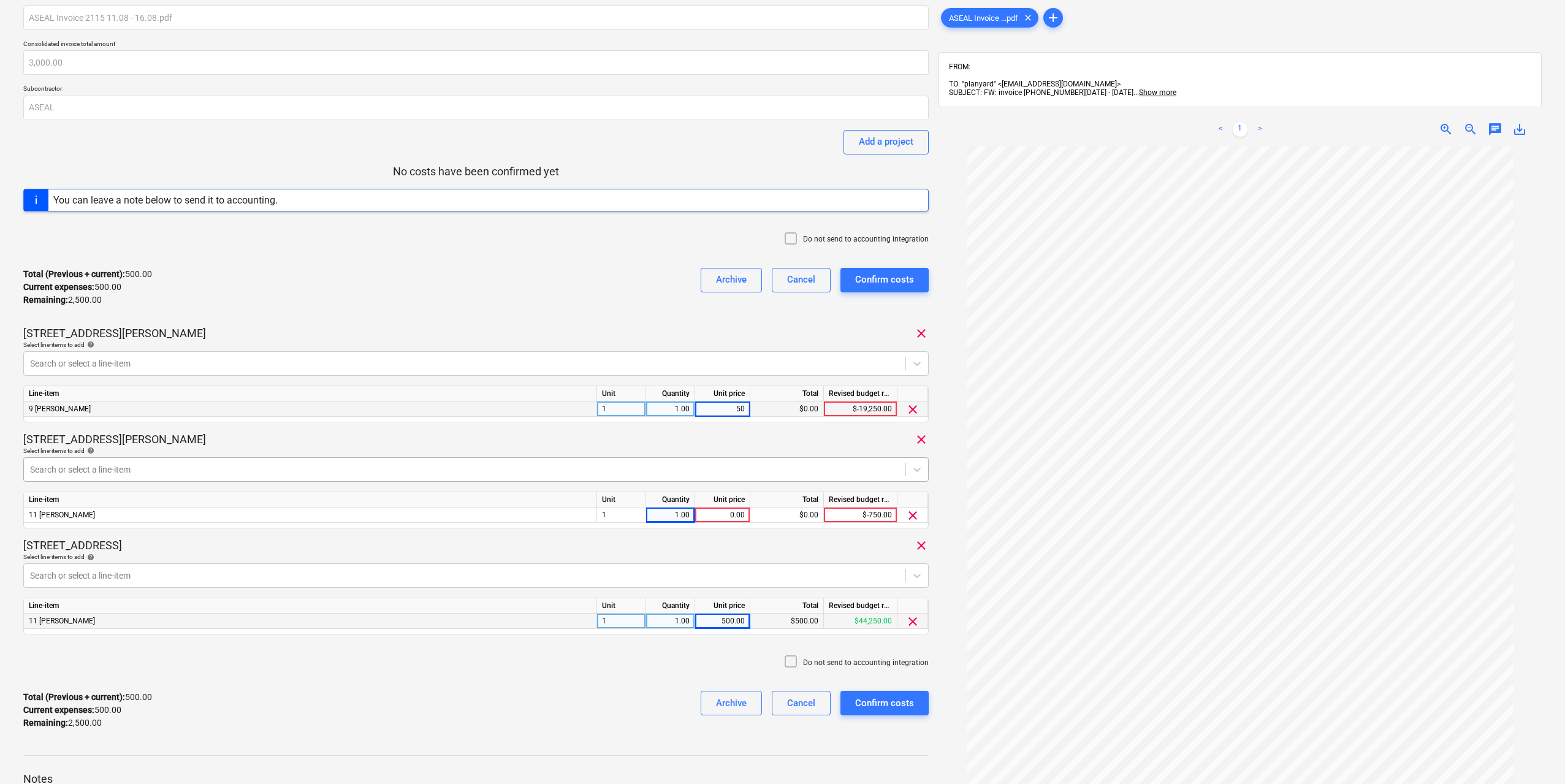
type input "500"
click at [734, 521] on div "0.00" at bounding box center [723, 515] width 44 height 15
type input "500"
click at [694, 327] on div "[STREET_ADDRESS][GEOGRAPHIC_DATA][PERSON_NAME]" at bounding box center [476, 333] width 905 height 15
click at [677, 512] on div "1.00" at bounding box center [670, 515] width 39 height 15
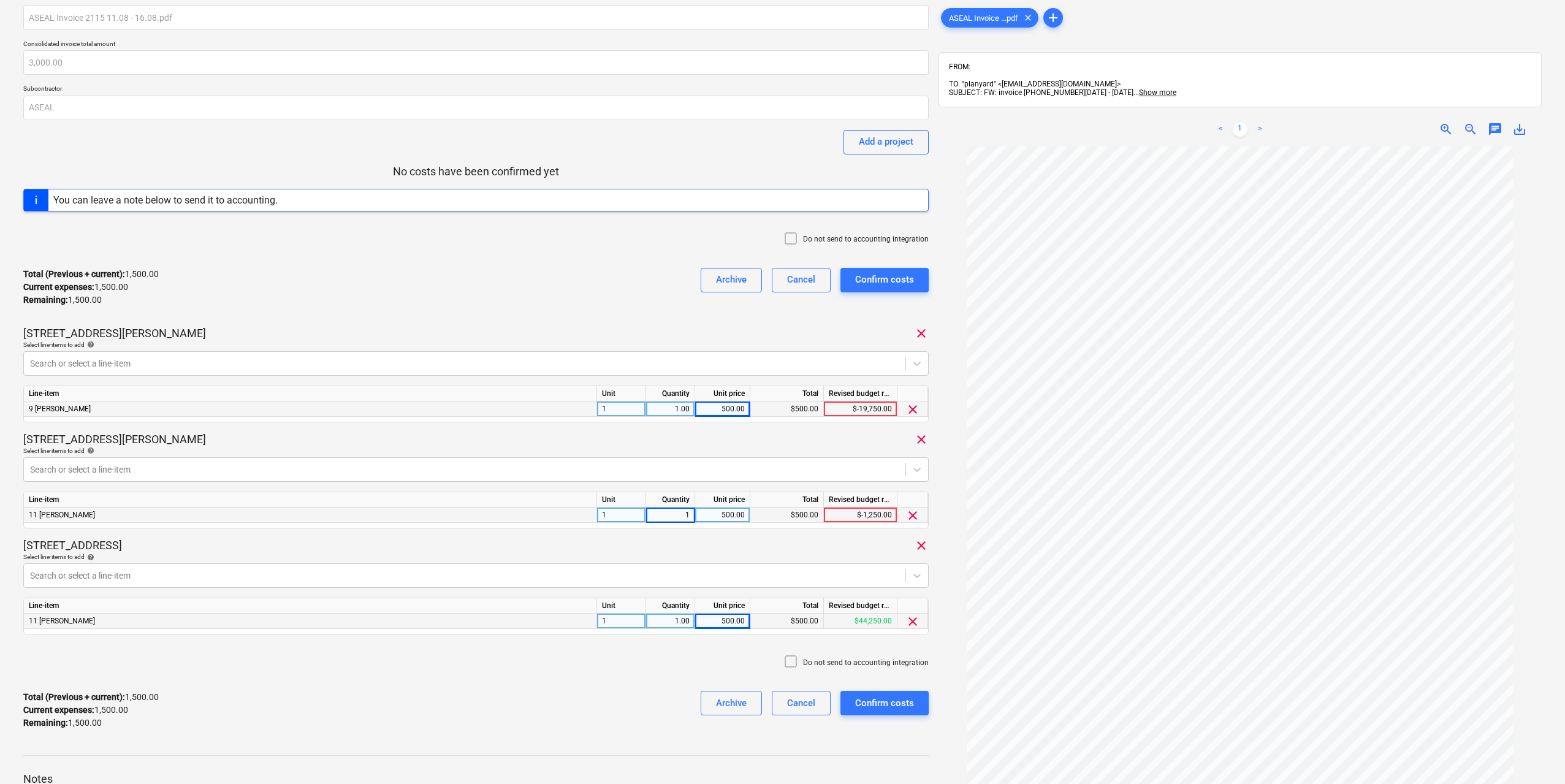
click at [679, 512] on input "1" at bounding box center [670, 515] width 48 height 15
type input "21"
click at [689, 517] on div "21.00" at bounding box center [670, 515] width 39 height 15
click at [689, 517] on input "21" at bounding box center [670, 515] width 48 height 15
type input "2"
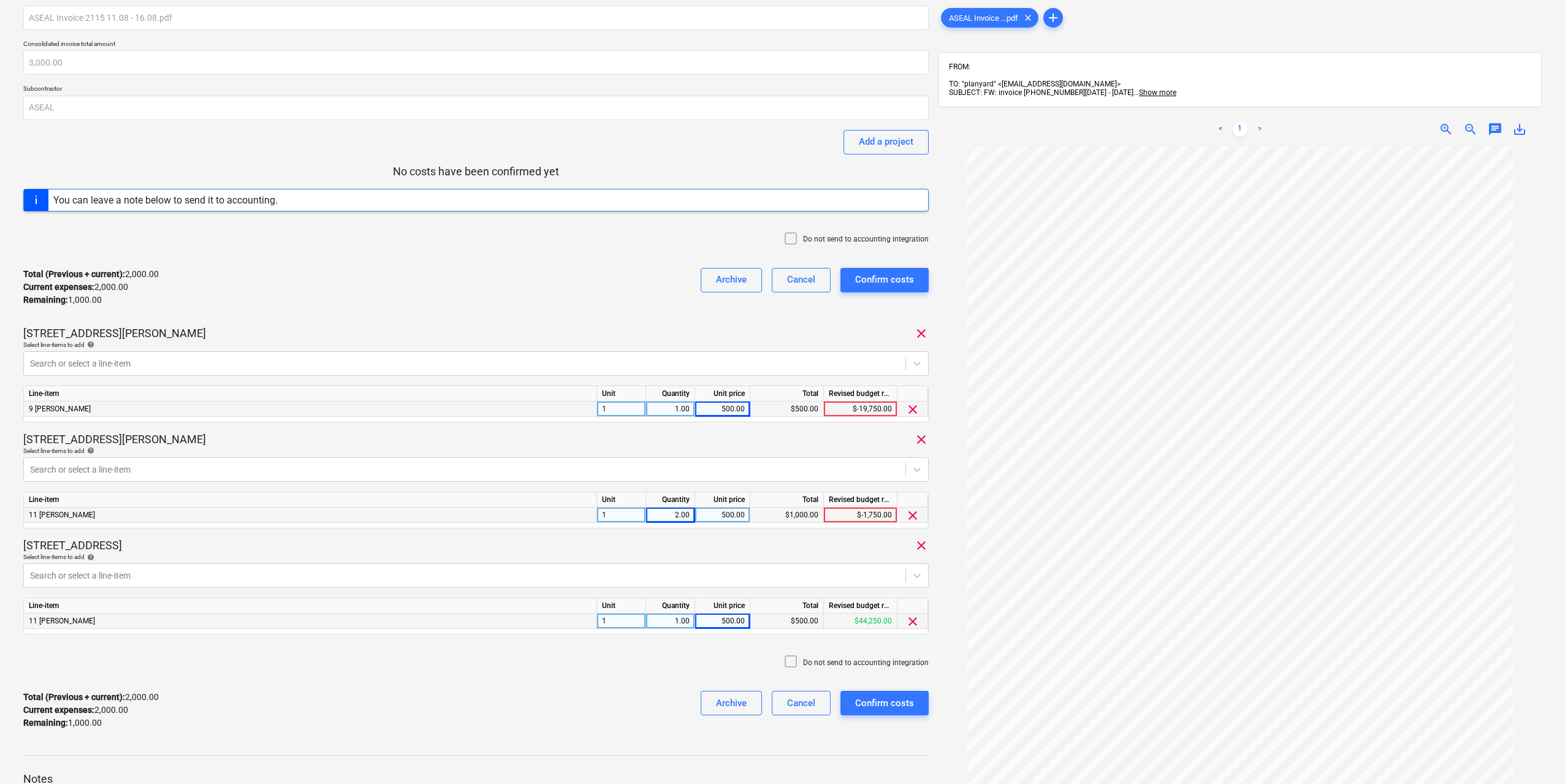
click at [686, 518] on div "2.00" at bounding box center [670, 515] width 39 height 15
click at [686, 518] on input "2" at bounding box center [670, 515] width 48 height 15
type input "2.5"
click at [683, 408] on div "1.00" at bounding box center [670, 409] width 39 height 15
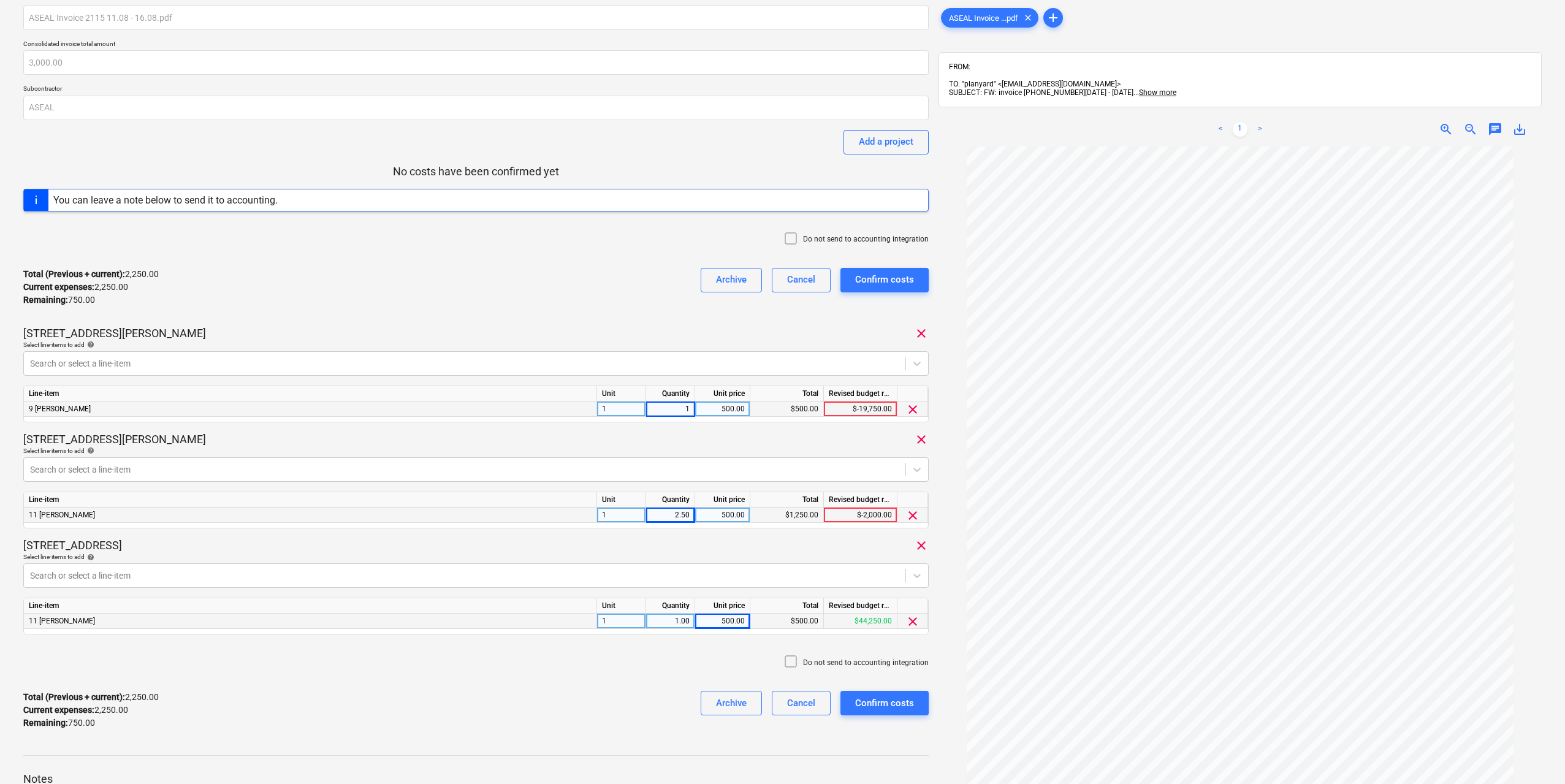
click at [683, 408] on input "1" at bounding box center [670, 409] width 48 height 15
type input "1.5"
click at [689, 411] on div "1.50" at bounding box center [670, 409] width 39 height 15
click at [689, 411] on input "1.5" at bounding box center [670, 409] width 48 height 15
type input "2"
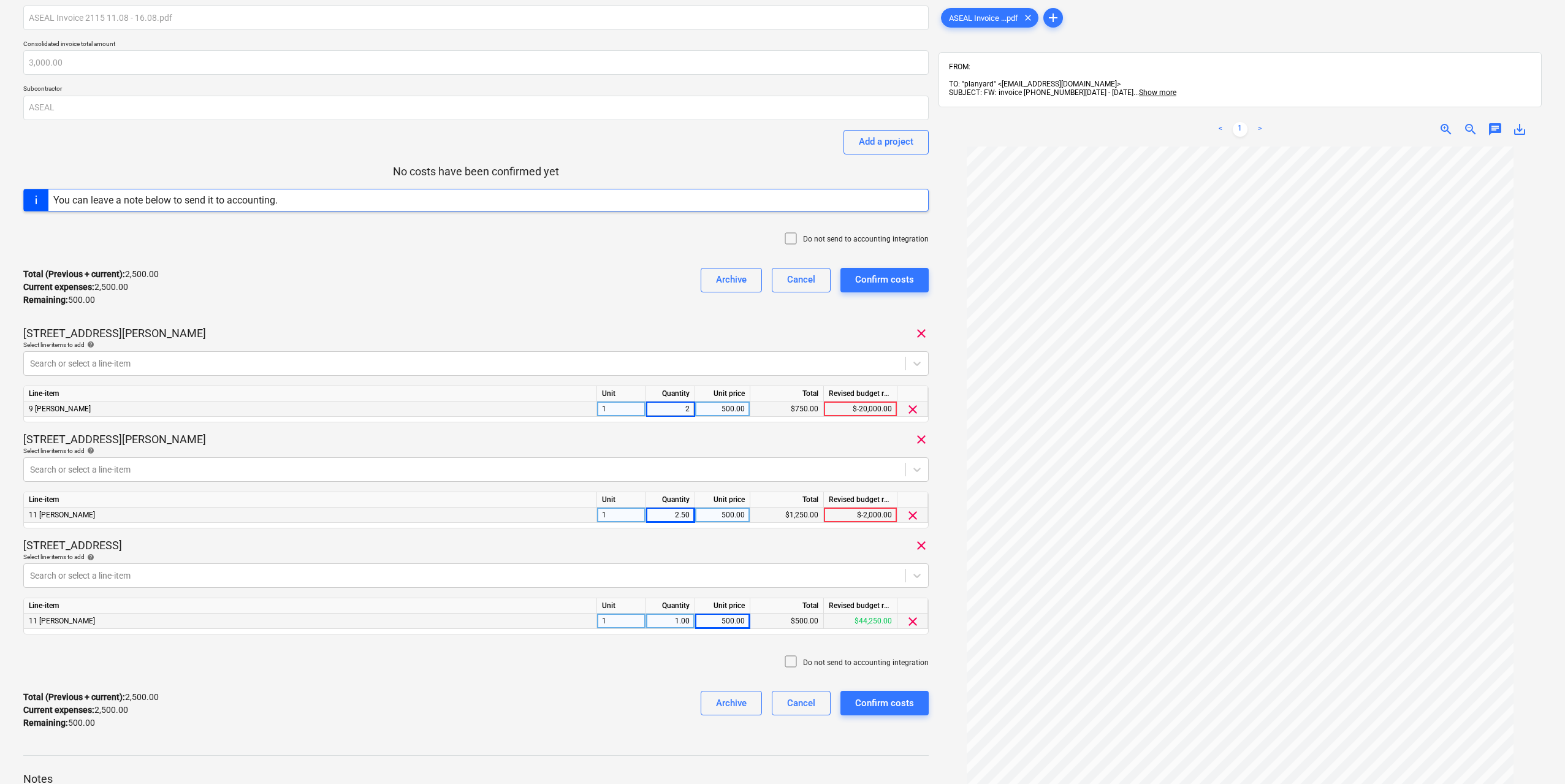
click at [683, 515] on div "2.50" at bounding box center [670, 515] width 39 height 15
click at [683, 515] on input "2.5" at bounding box center [670, 515] width 48 height 15
type input "3"
click at [710, 552] on div "[STREET_ADDRESS] clear" at bounding box center [476, 545] width 905 height 15
click at [902, 707] on div "Confirm costs" at bounding box center [884, 703] width 59 height 16
